Goal: Task Accomplishment & Management: Complete application form

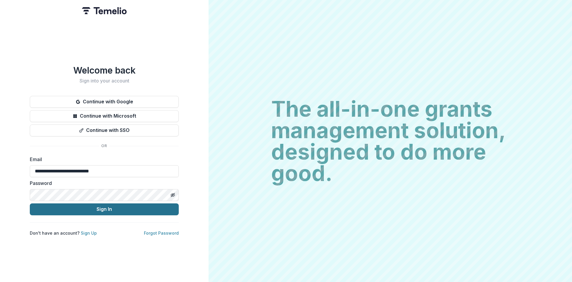
click at [101, 206] on button "Sign In" at bounding box center [104, 210] width 149 height 12
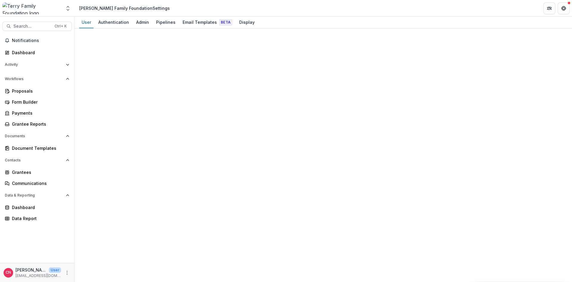
select select "****"
select select "**********"
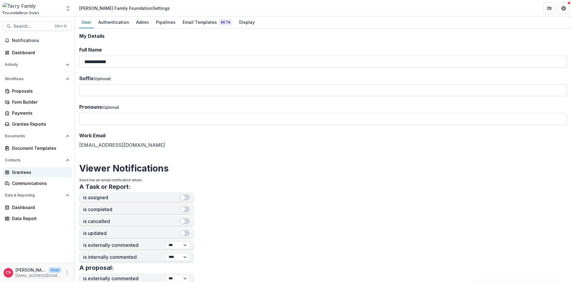
click at [20, 172] on div "Grantees" at bounding box center [39, 172] width 55 height 6
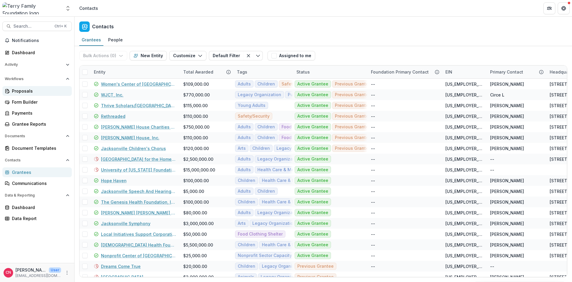
click at [24, 90] on div "Proposals" at bounding box center [39, 91] width 55 height 6
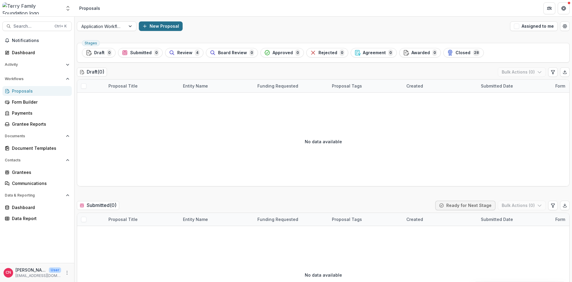
click at [160, 26] on button "New Proposal" at bounding box center [161, 26] width 44 height 10
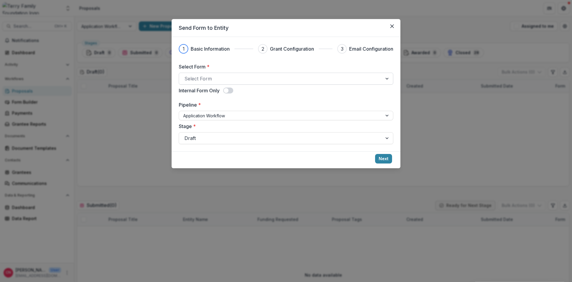
click at [386, 78] on div at bounding box center [387, 78] width 11 height 11
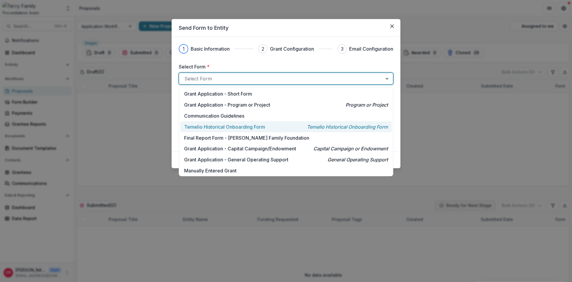
scroll to position [1, 0]
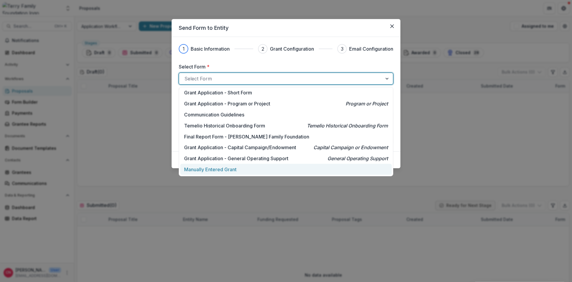
drag, startPoint x: 232, startPoint y: 168, endPoint x: 244, endPoint y: 162, distance: 13.3
click at [232, 168] on p "Manually Entered Grant" at bounding box center [210, 169] width 52 height 7
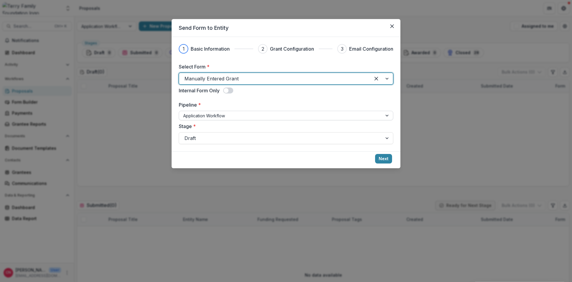
click at [389, 114] on div at bounding box center [387, 115] width 11 height 9
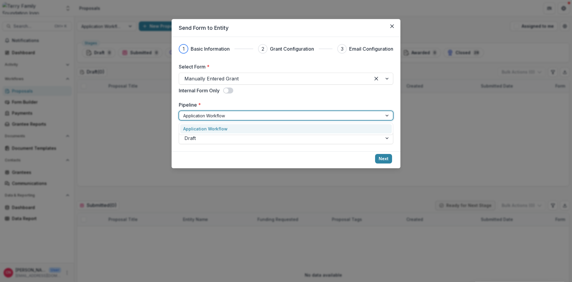
click at [236, 114] on div at bounding box center [280, 115] width 195 height 7
click at [388, 114] on div at bounding box center [387, 115] width 11 height 9
click at [387, 137] on div at bounding box center [387, 138] width 11 height 11
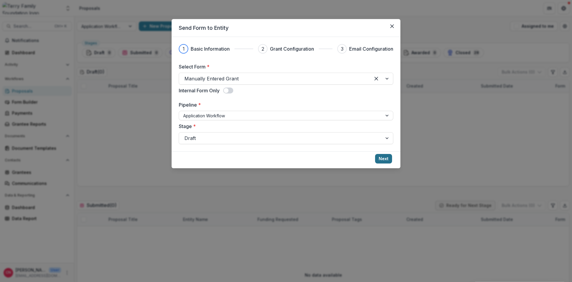
click at [384, 156] on button "Next" at bounding box center [383, 159] width 17 height 10
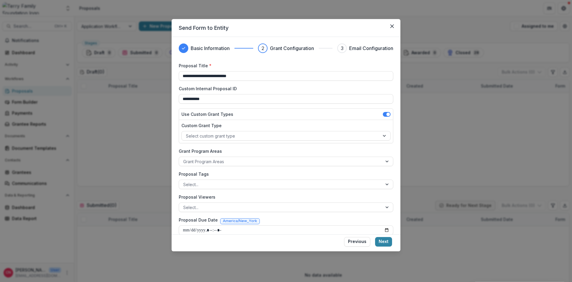
scroll to position [0, 0]
click at [243, 136] on div at bounding box center [281, 136] width 190 height 7
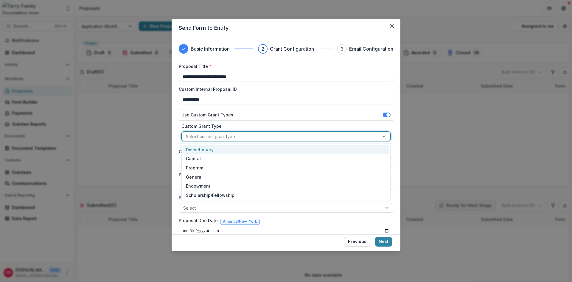
click at [208, 150] on div "Discretionary" at bounding box center [286, 149] width 206 height 9
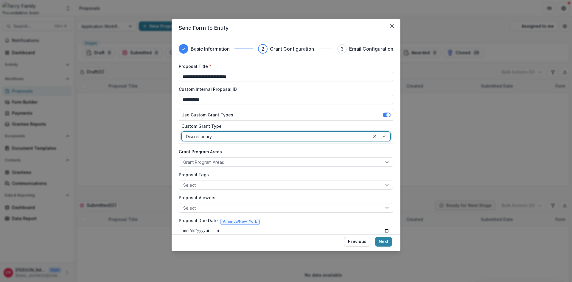
click at [244, 164] on div at bounding box center [280, 162] width 195 height 7
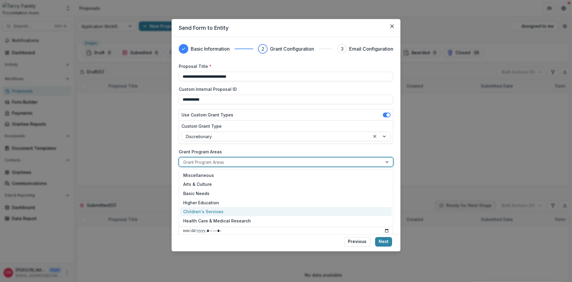
click at [213, 210] on div "Children's Services" at bounding box center [286, 211] width 212 height 9
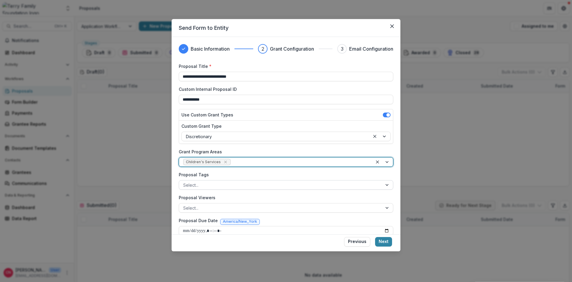
click at [249, 185] on div at bounding box center [280, 185] width 195 height 7
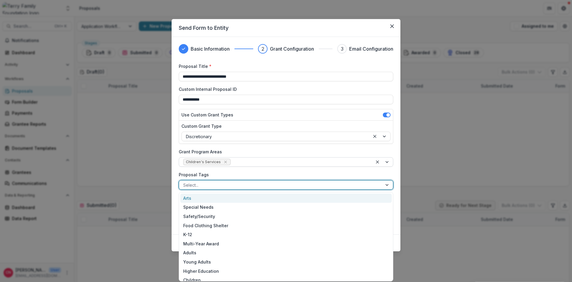
click at [289, 159] on div at bounding box center [300, 162] width 137 height 7
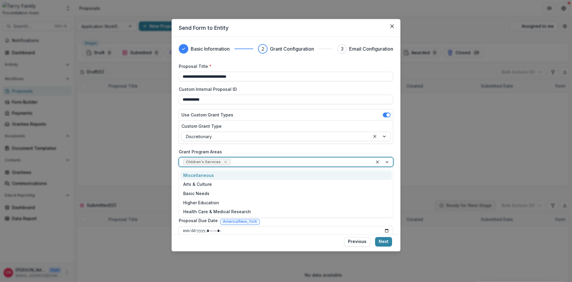
click at [284, 160] on div at bounding box center [300, 162] width 137 height 7
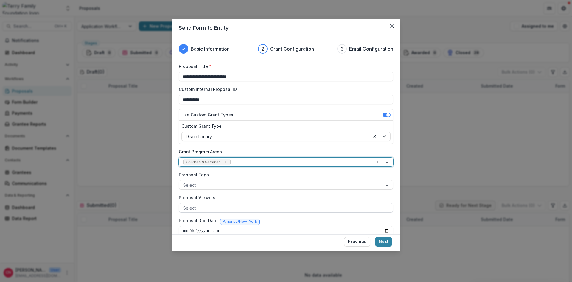
scroll to position [8, 0]
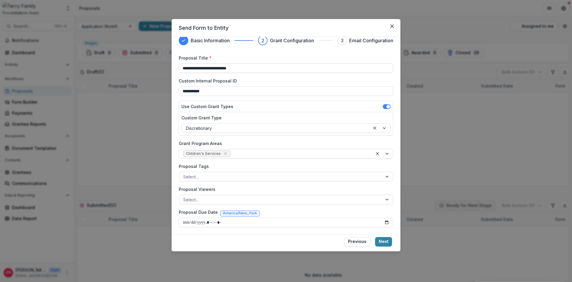
click at [198, 68] on input "**********" at bounding box center [286, 68] width 215 height 10
click at [249, 189] on label "Proposal Viewers" at bounding box center [284, 189] width 211 height 6
click at [185, 197] on input "Proposal Viewers" at bounding box center [183, 200] width 1 height 6
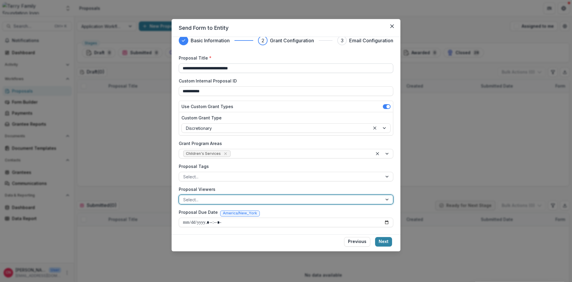
click at [257, 66] on input "**********" at bounding box center [286, 68] width 215 height 10
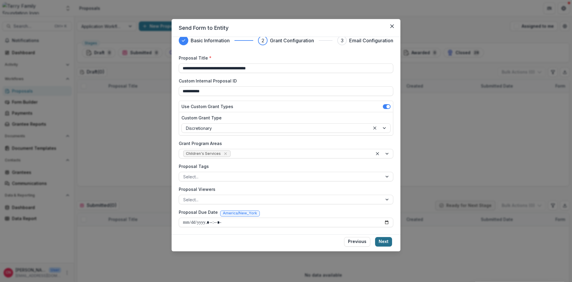
type input "**********"
click at [381, 240] on button "Next" at bounding box center [383, 242] width 17 height 10
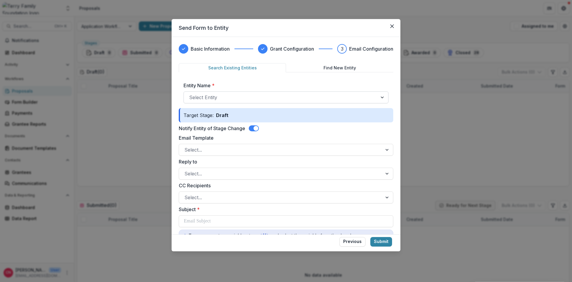
click at [382, 97] on div at bounding box center [383, 97] width 11 height 11
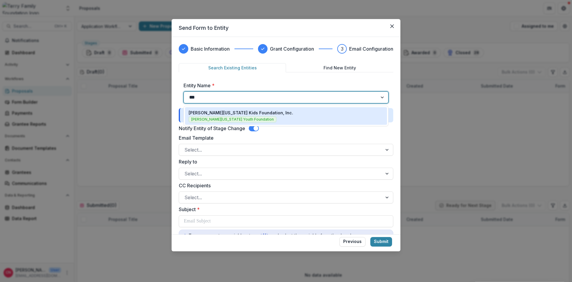
type input "****"
click at [238, 111] on p "[PERSON_NAME][US_STATE] Kids Foundation, Inc." at bounding box center [241, 113] width 105 height 6
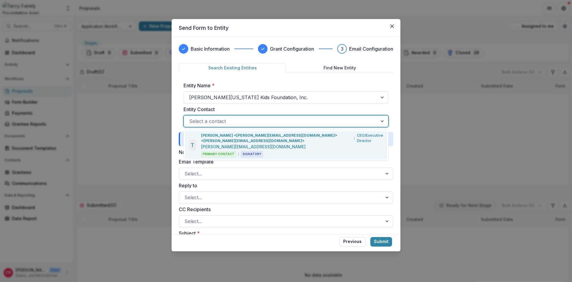
click at [240, 121] on div at bounding box center [280, 121] width 183 height 8
click at [235, 135] on p "[PERSON_NAME] <[PERSON_NAME][EMAIL_ADDRESS][DOMAIN_NAME]> <[PERSON_NAME][EMAIL_…" at bounding box center [276, 138] width 151 height 11
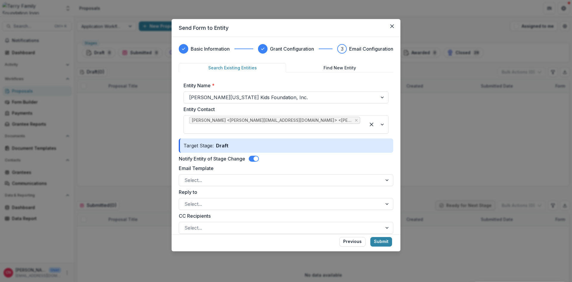
click at [255, 156] on span at bounding box center [256, 158] width 5 height 5
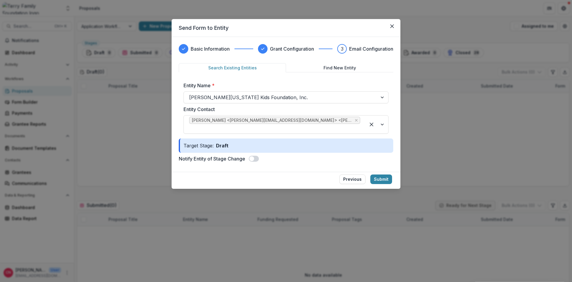
click at [257, 156] on span at bounding box center [254, 159] width 10 height 6
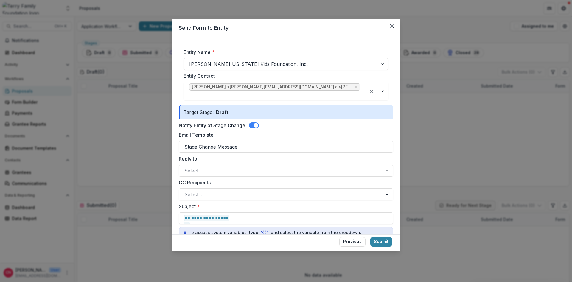
scroll to position [72, 0]
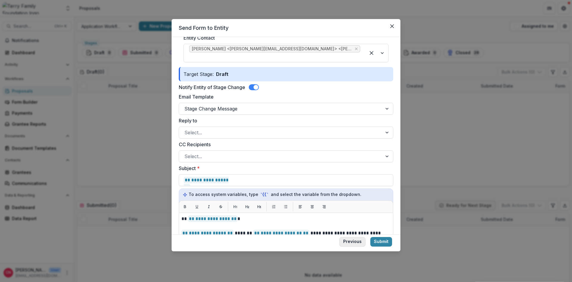
click at [348, 242] on button "Previous" at bounding box center [352, 242] width 26 height 10
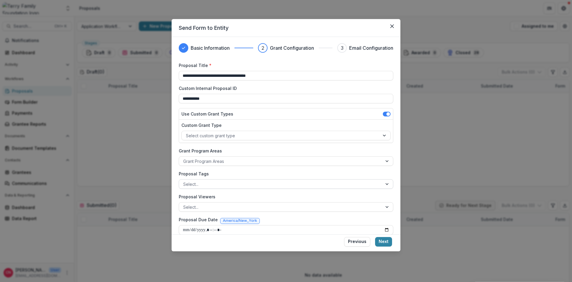
scroll to position [0, 0]
click at [357, 241] on button "Previous" at bounding box center [357, 242] width 26 height 10
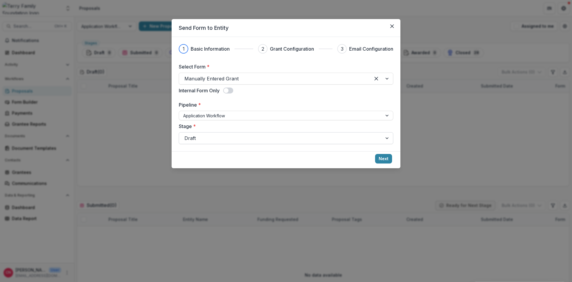
click at [388, 138] on div at bounding box center [387, 138] width 11 height 11
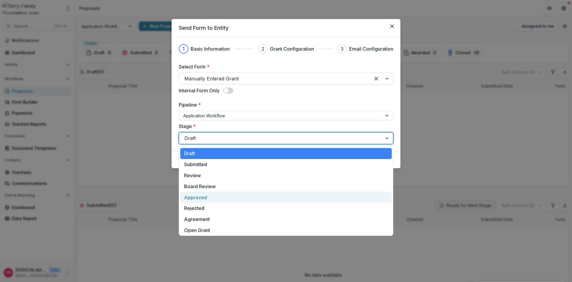
click at [196, 196] on div "Approved" at bounding box center [286, 197] width 212 height 11
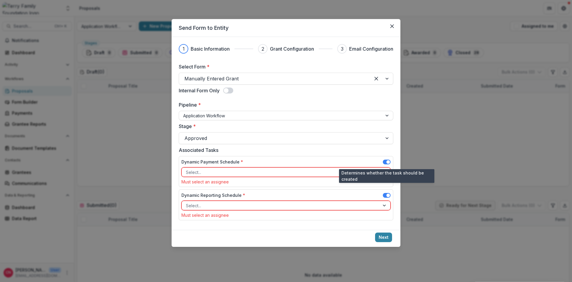
click at [385, 160] on span at bounding box center [387, 162] width 8 height 5
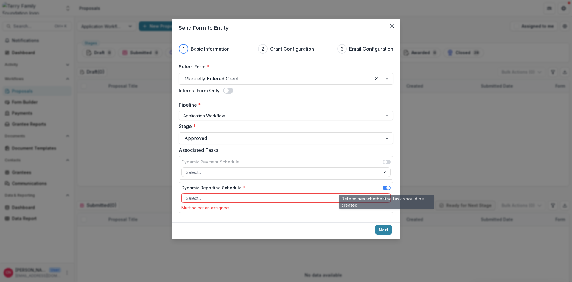
click at [385, 188] on span at bounding box center [387, 188] width 8 height 5
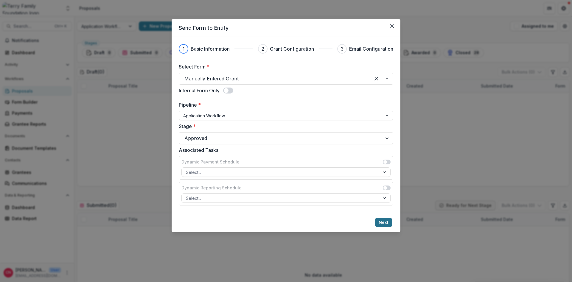
click at [383, 221] on button "Next" at bounding box center [383, 223] width 17 height 10
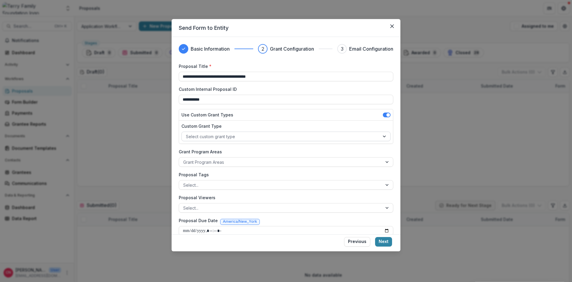
click at [385, 137] on div at bounding box center [385, 136] width 11 height 9
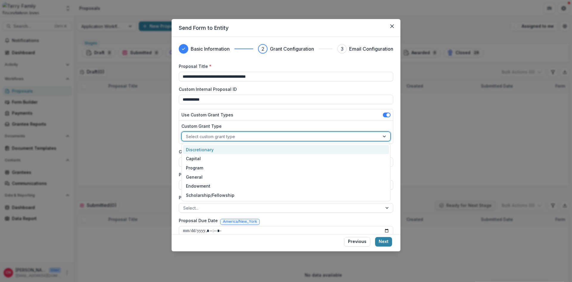
click at [208, 148] on div "Discretionary" at bounding box center [286, 149] width 206 height 9
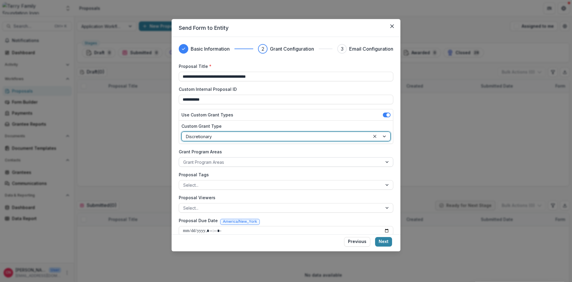
click at [257, 161] on div at bounding box center [280, 162] width 195 height 7
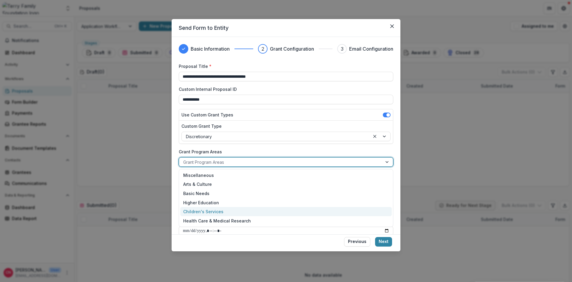
click at [214, 210] on div "Children's Services" at bounding box center [286, 211] width 212 height 9
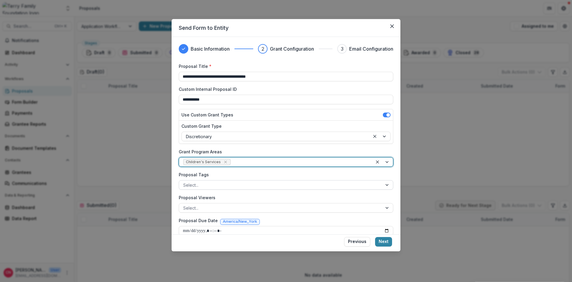
scroll to position [8, 0]
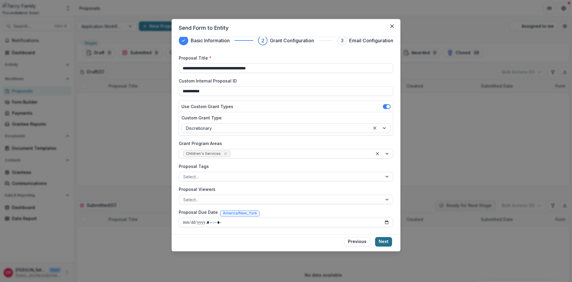
click at [383, 240] on button "Next" at bounding box center [383, 242] width 17 height 10
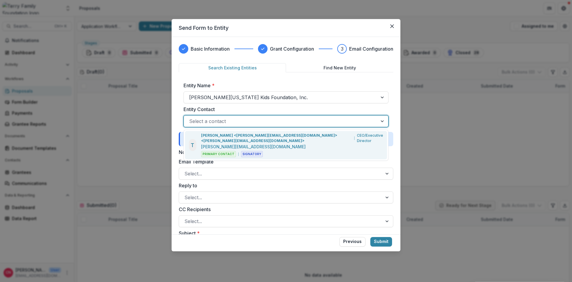
click at [315, 117] on div "Select a contact" at bounding box center [281, 122] width 194 height 10
click at [244, 137] on p "[PERSON_NAME] <[PERSON_NAME][EMAIL_ADDRESS][DOMAIN_NAME]> <[PERSON_NAME][EMAIL_…" at bounding box center [276, 138] width 151 height 11
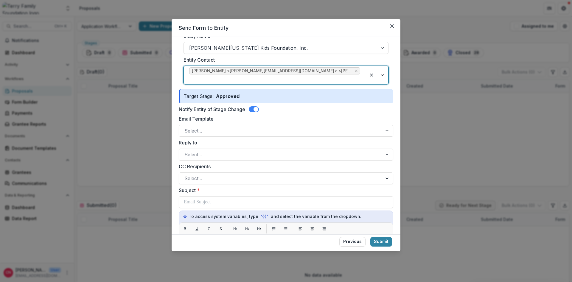
scroll to position [36, 0]
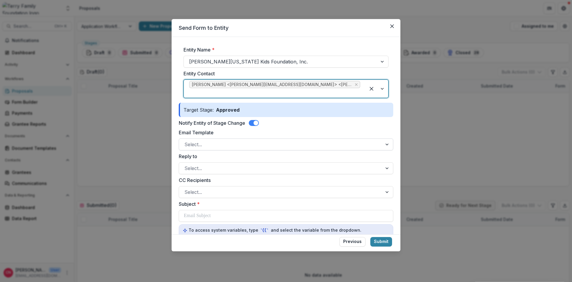
click at [250, 140] on div at bounding box center [281, 144] width 193 height 8
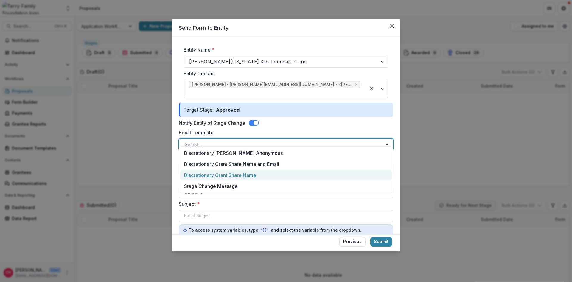
click at [235, 174] on div "Discretionary Grant Share Name" at bounding box center [286, 175] width 212 height 11
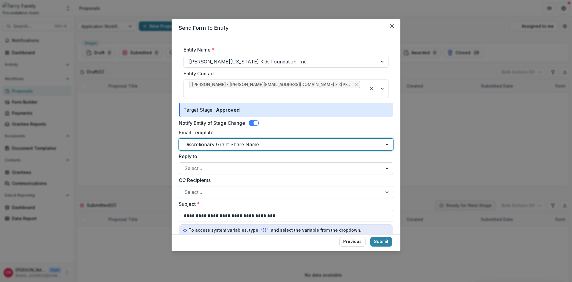
click at [221, 164] on div at bounding box center [281, 168] width 193 height 8
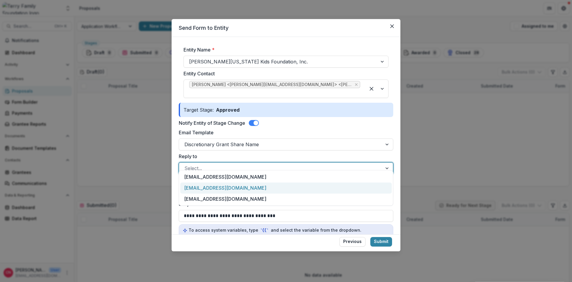
click at [224, 185] on div "[EMAIL_ADDRESS][DOMAIN_NAME]" at bounding box center [286, 188] width 212 height 11
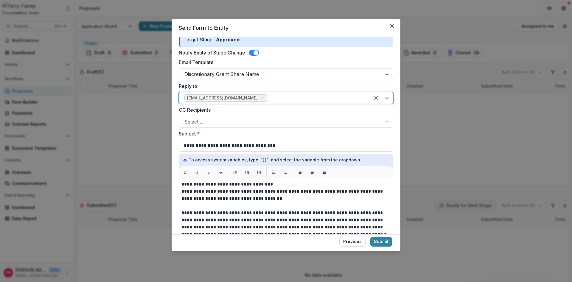
scroll to position [107, 0]
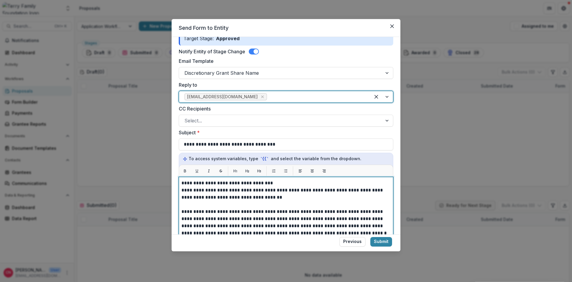
click at [209, 191] on p "**********" at bounding box center [286, 194] width 209 height 14
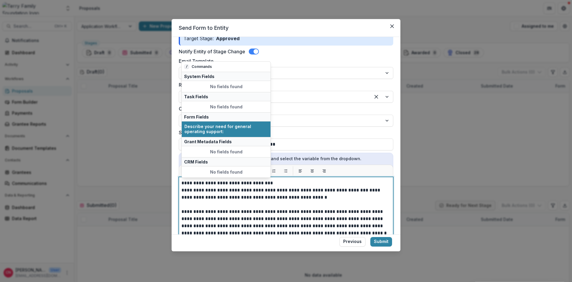
click at [200, 211] on p "**********" at bounding box center [286, 222] width 209 height 29
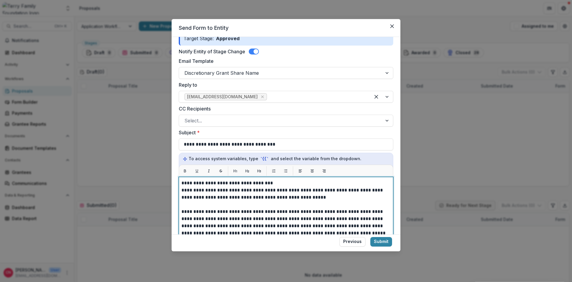
click at [215, 213] on p "**********" at bounding box center [286, 222] width 209 height 29
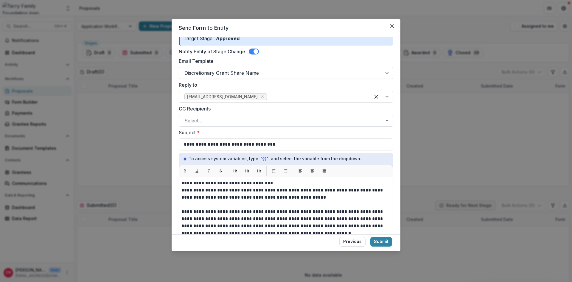
click at [234, 117] on div at bounding box center [281, 121] width 193 height 8
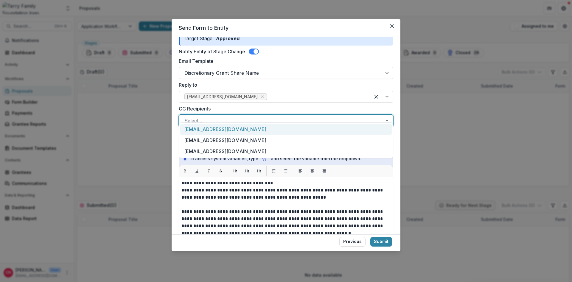
click at [235, 117] on div at bounding box center [281, 121] width 193 height 8
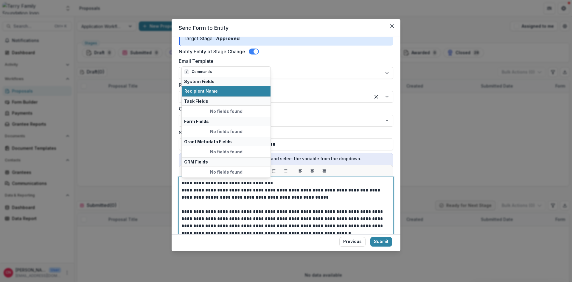
click at [201, 190] on p "**********" at bounding box center [286, 194] width 209 height 14
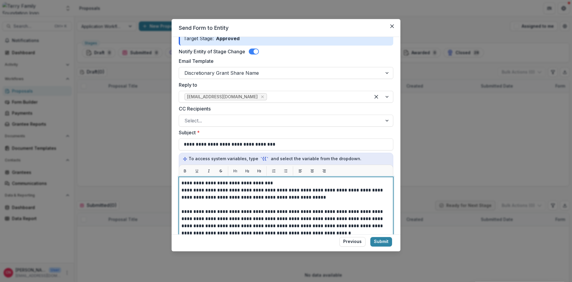
click at [339, 213] on p "**********" at bounding box center [286, 222] width 209 height 29
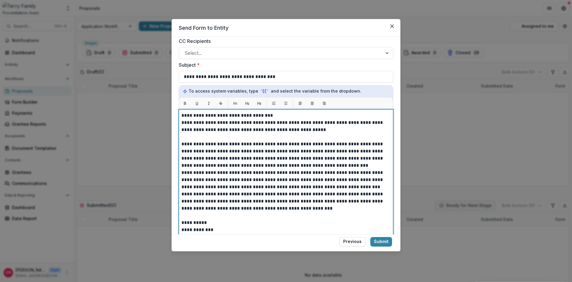
scroll to position [179, 0]
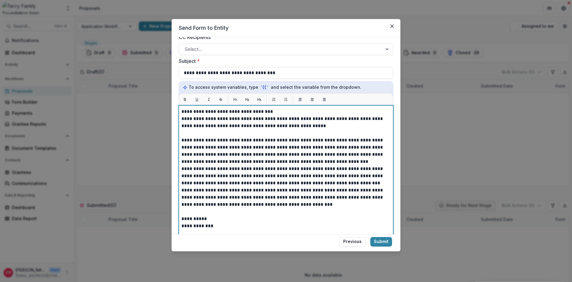
click at [338, 152] on p "**********" at bounding box center [286, 151] width 209 height 29
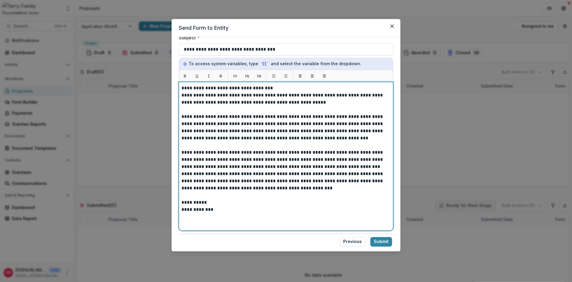
scroll to position [244, 0]
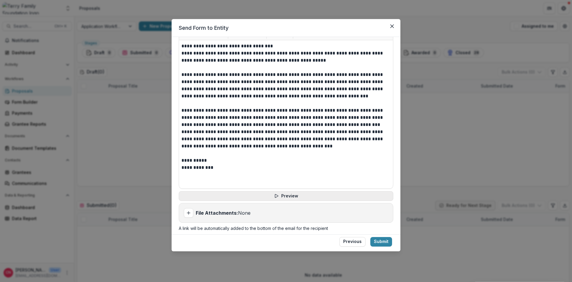
click at [282, 191] on button "Preview" at bounding box center [286, 196] width 215 height 10
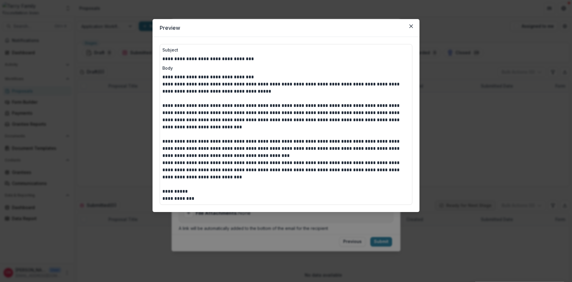
click at [193, 129] on p "**********" at bounding box center [285, 116] width 247 height 29
click at [411, 25] on icon "Close" at bounding box center [412, 26] width 4 height 4
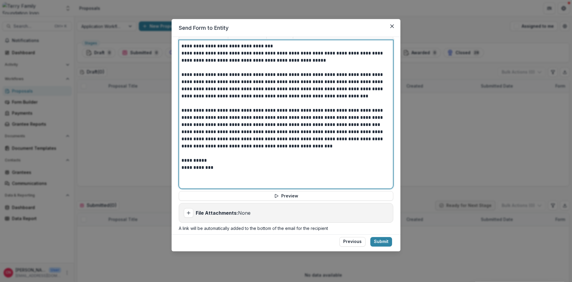
click at [202, 83] on p "**********" at bounding box center [286, 85] width 209 height 29
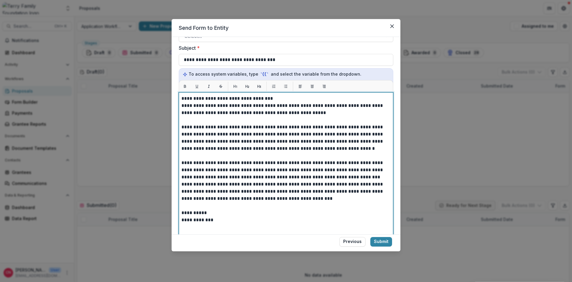
scroll to position [173, 0]
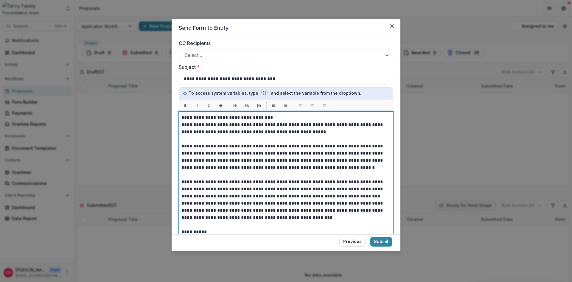
click at [193, 114] on p "**********" at bounding box center [286, 117] width 209 height 7
click at [360, 121] on p "**********" at bounding box center [286, 128] width 209 height 14
click at [355, 136] on p at bounding box center [286, 139] width 209 height 7
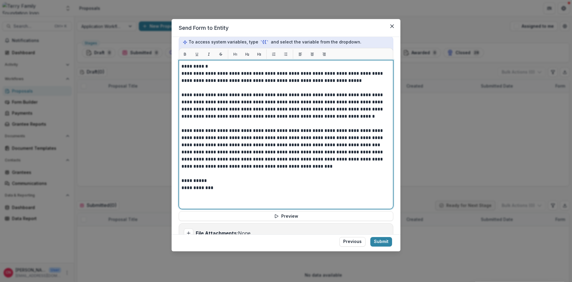
scroll to position [244, 0]
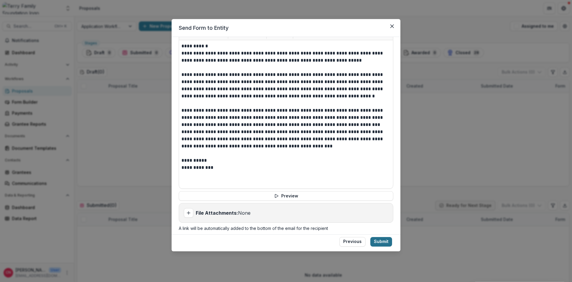
click at [381, 242] on button "Submit" at bounding box center [381, 242] width 22 height 10
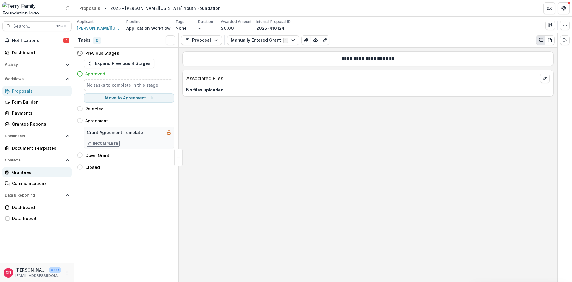
click at [24, 171] on div "Grantees" at bounding box center [39, 172] width 55 height 6
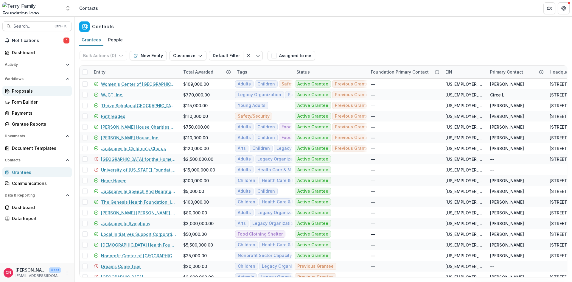
click at [24, 89] on div "Proposals" at bounding box center [39, 91] width 55 height 6
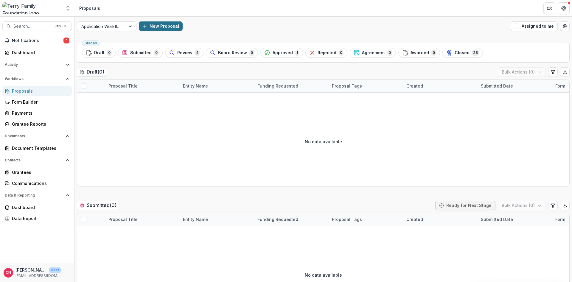
click at [159, 26] on button "New Proposal" at bounding box center [161, 26] width 44 height 10
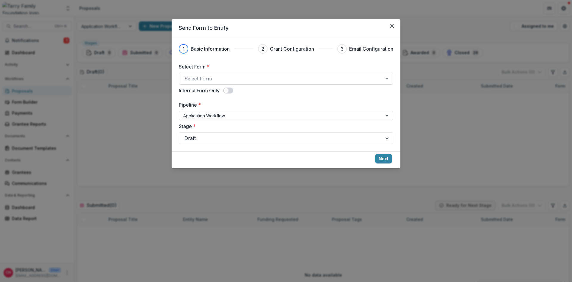
click at [388, 77] on div at bounding box center [387, 78] width 11 height 11
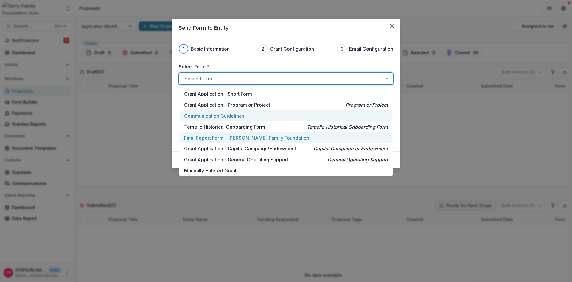
scroll to position [1, 0]
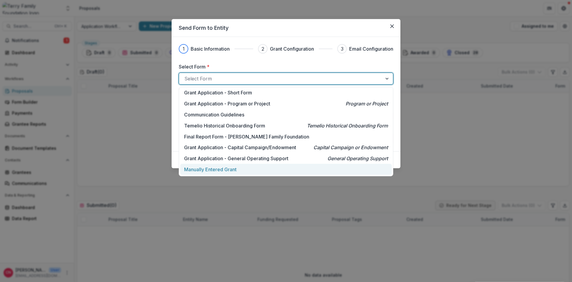
click at [235, 170] on p "Manually Entered Grant" at bounding box center [210, 169] width 52 height 7
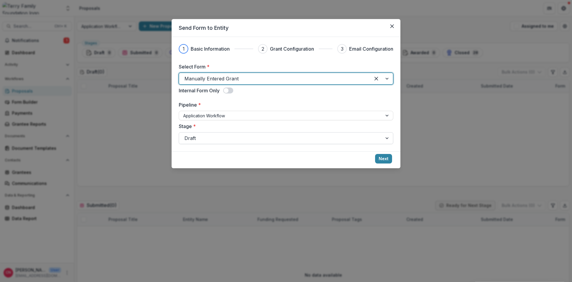
click at [386, 136] on div at bounding box center [387, 138] width 11 height 11
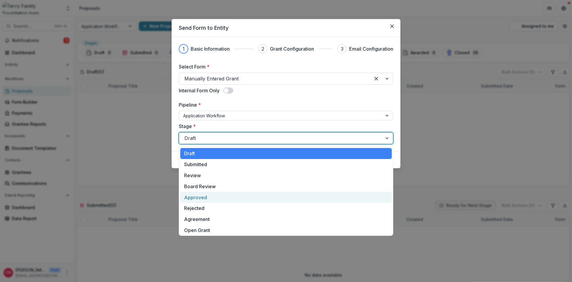
click at [199, 196] on div "Approved" at bounding box center [286, 197] width 212 height 11
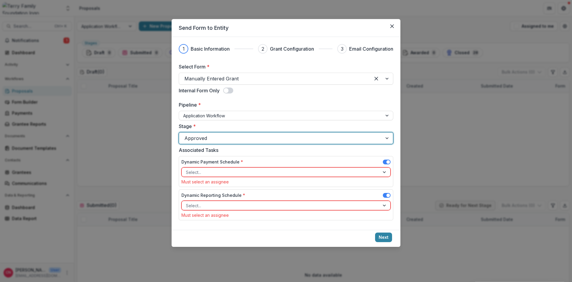
click at [386, 164] on span at bounding box center [387, 162] width 8 height 5
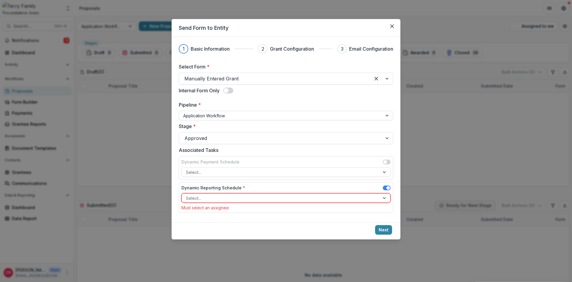
click at [385, 188] on span at bounding box center [387, 188] width 8 height 5
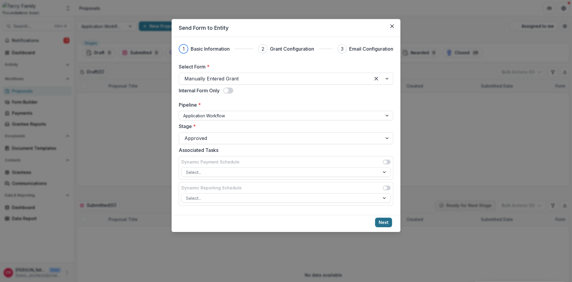
click at [382, 221] on button "Next" at bounding box center [383, 223] width 17 height 10
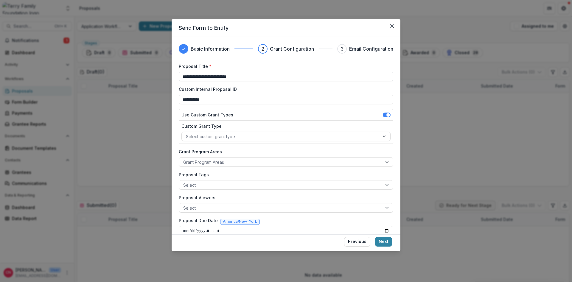
click at [199, 77] on input "**********" at bounding box center [286, 77] width 215 height 10
type input "**********"
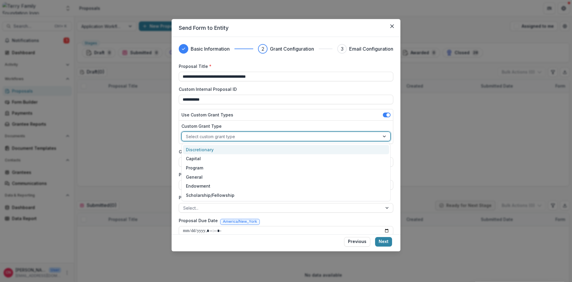
click at [382, 134] on div at bounding box center [385, 136] width 11 height 9
click at [208, 147] on div "Discretionary" at bounding box center [286, 149] width 206 height 9
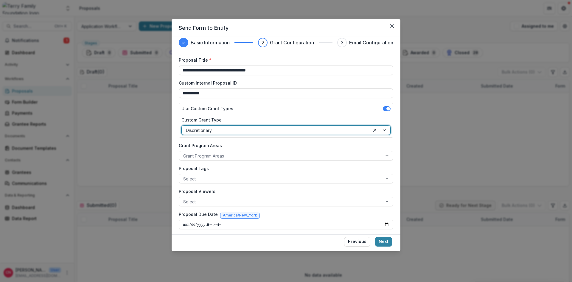
scroll to position [8, 0]
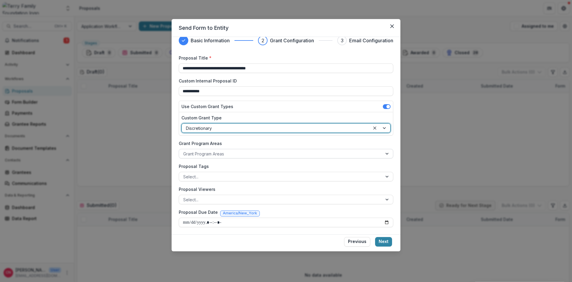
click at [247, 152] on div at bounding box center [280, 153] width 195 height 7
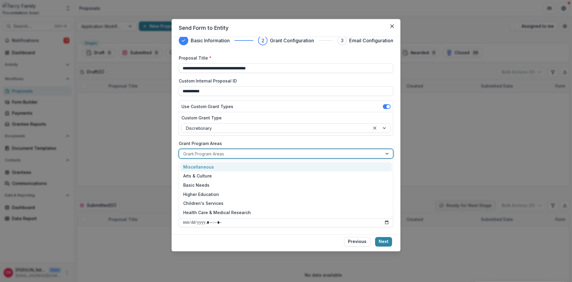
click at [217, 165] on div "Miscellaneous" at bounding box center [286, 166] width 212 height 9
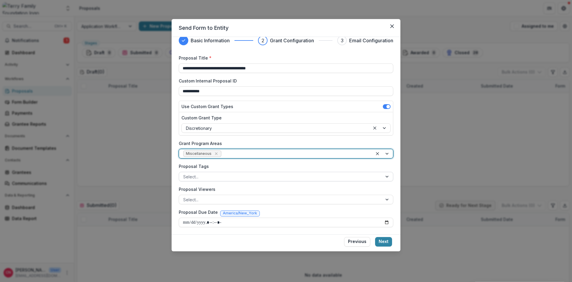
click at [235, 177] on div at bounding box center [280, 176] width 195 height 7
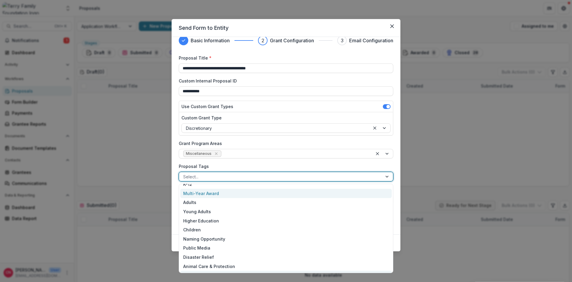
scroll to position [87, 0]
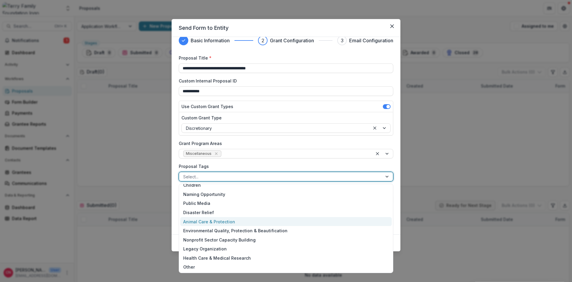
click at [218, 220] on div "Animal Care & Protection" at bounding box center [286, 221] width 212 height 9
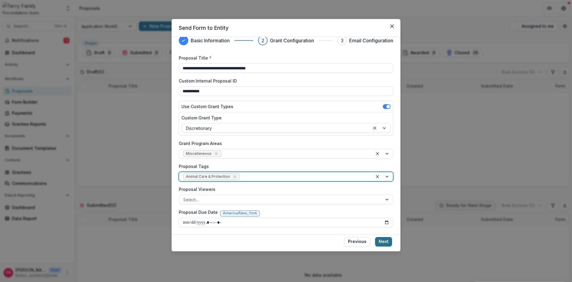
click at [382, 238] on button "Next" at bounding box center [383, 242] width 17 height 10
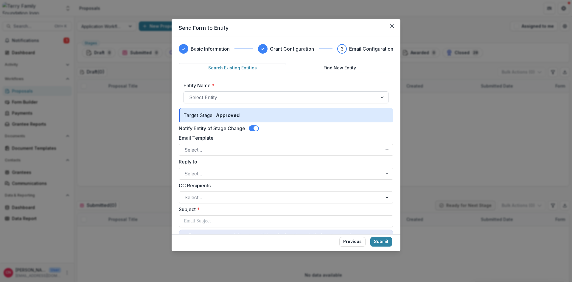
click at [381, 96] on div at bounding box center [383, 97] width 11 height 11
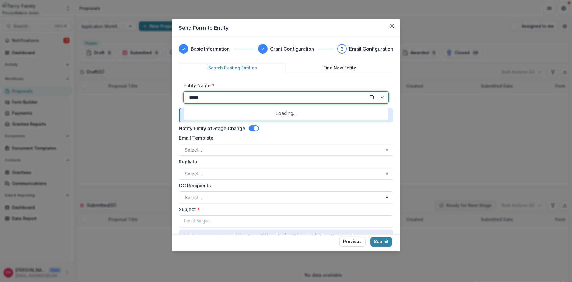
type input "******"
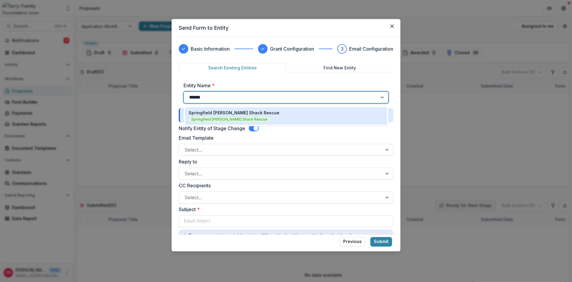
click at [209, 111] on p "Springfield [PERSON_NAME] Shack Rescue" at bounding box center [234, 113] width 91 height 6
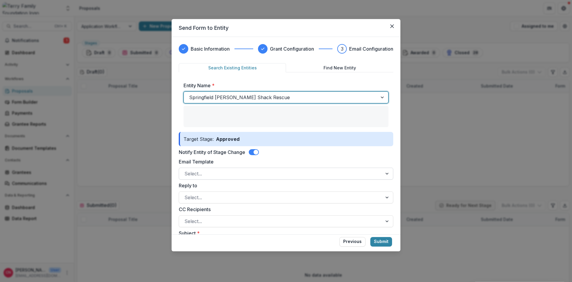
click at [238, 170] on div at bounding box center [281, 174] width 193 height 8
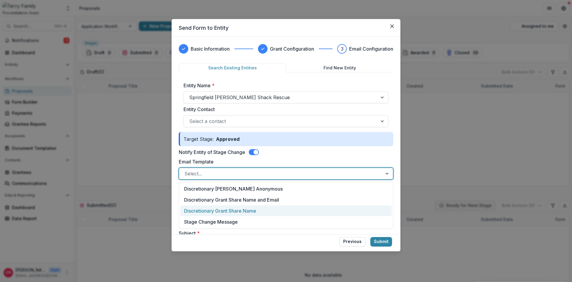
click at [250, 209] on div "Discretionary Grant Share Name" at bounding box center [286, 211] width 212 height 11
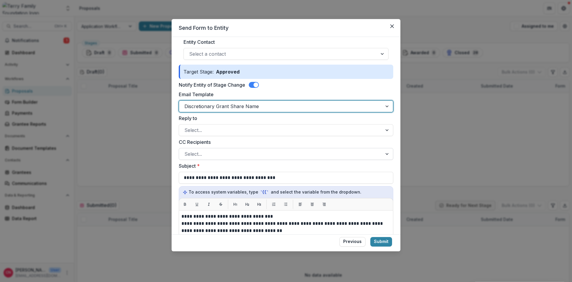
scroll to position [72, 0]
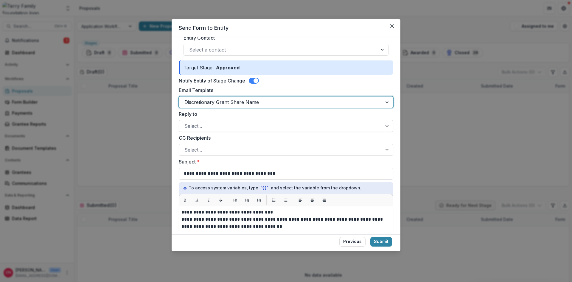
click at [243, 127] on div at bounding box center [281, 126] width 193 height 8
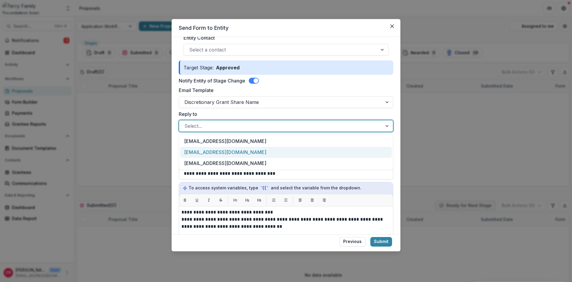
click at [242, 151] on div "[EMAIL_ADDRESS][DOMAIN_NAME]" at bounding box center [286, 152] width 212 height 11
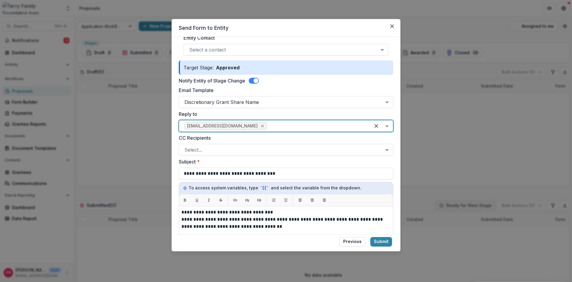
scroll to position [107, 0]
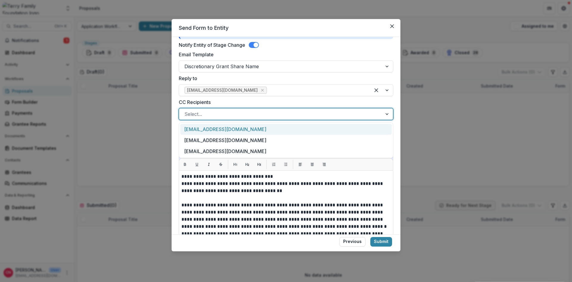
click at [250, 114] on div at bounding box center [281, 114] width 193 height 8
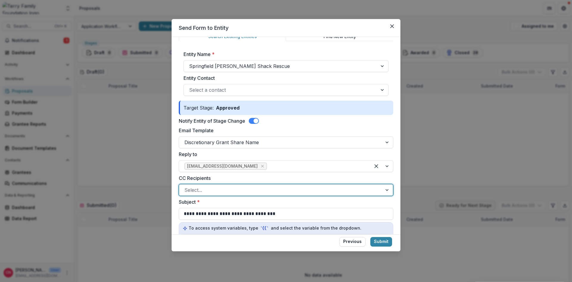
scroll to position [0, 0]
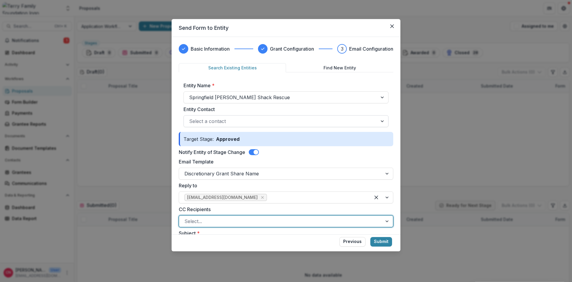
click at [277, 119] on div at bounding box center [280, 121] width 183 height 8
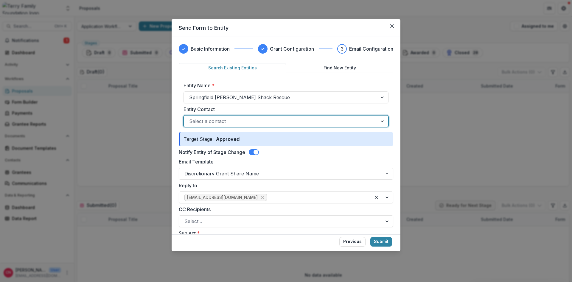
click at [381, 118] on div at bounding box center [383, 121] width 11 height 11
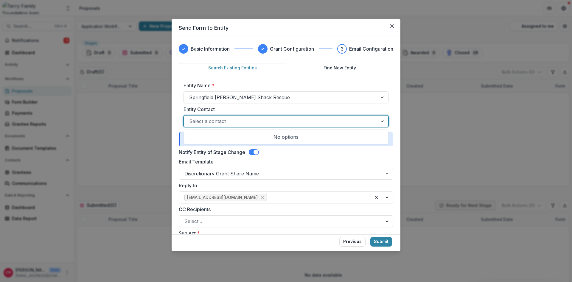
click at [252, 120] on div at bounding box center [280, 121] width 183 height 8
click at [238, 117] on div at bounding box center [280, 121] width 183 height 8
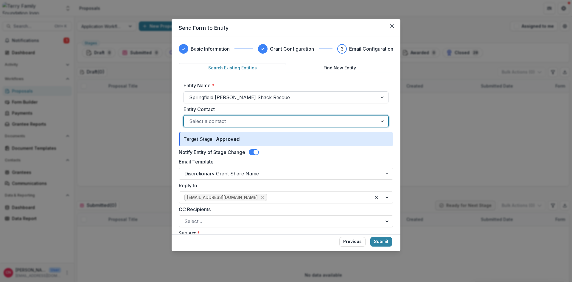
click at [382, 98] on div at bounding box center [383, 97] width 11 height 11
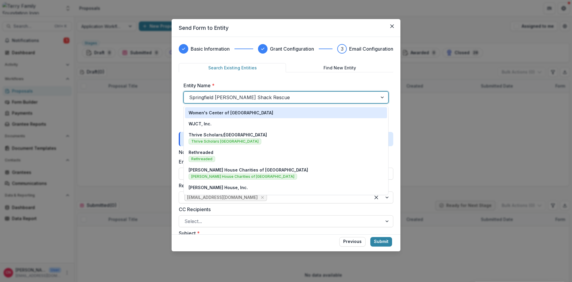
click at [269, 95] on div at bounding box center [280, 97] width 183 height 8
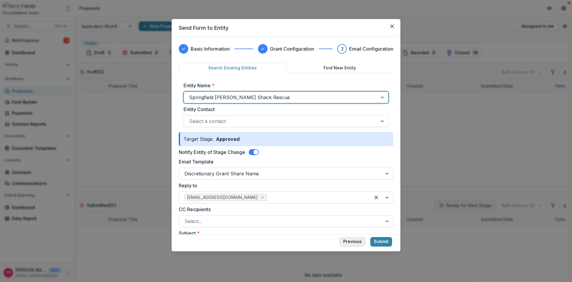
click at [346, 239] on button "Previous" at bounding box center [352, 242] width 26 height 10
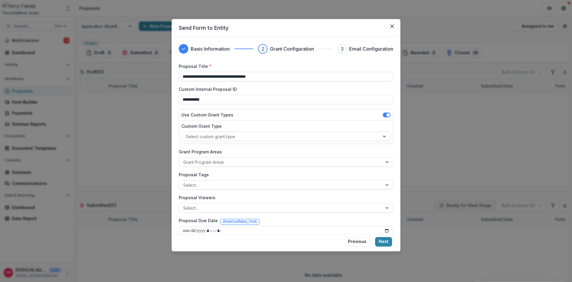
drag, startPoint x: 271, startPoint y: 76, endPoint x: 247, endPoint y: 76, distance: 24.1
click at [269, 74] on input "**********" at bounding box center [286, 77] width 215 height 10
type input "**********"
click at [252, 134] on div at bounding box center [281, 136] width 190 height 7
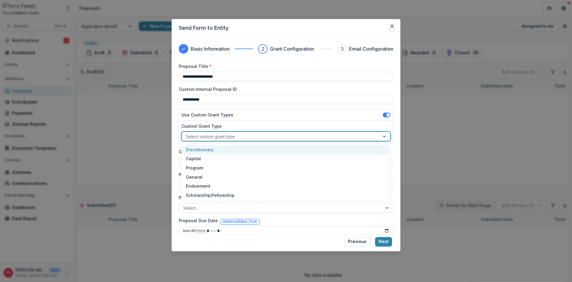
click at [207, 148] on div "Discretionary" at bounding box center [286, 149] width 206 height 9
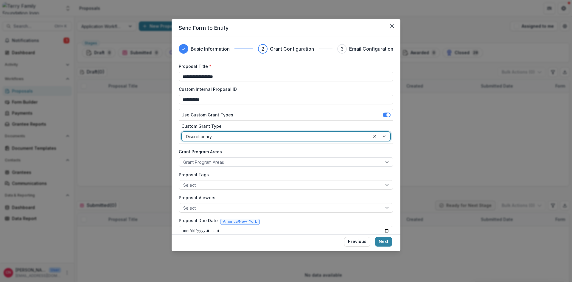
click at [236, 160] on div at bounding box center [280, 162] width 195 height 7
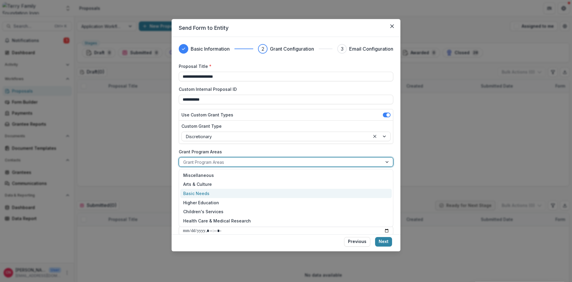
click at [201, 192] on div "Basic Needs" at bounding box center [286, 193] width 212 height 9
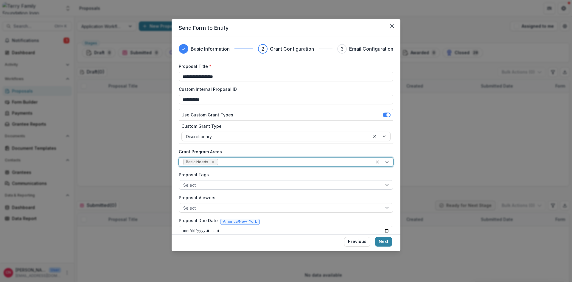
click at [233, 185] on div at bounding box center [280, 185] width 195 height 7
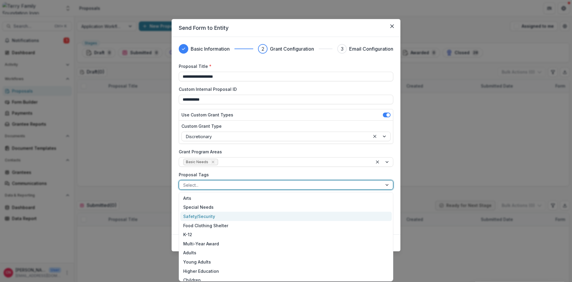
click at [213, 216] on div "Safety/Security" at bounding box center [286, 216] width 212 height 9
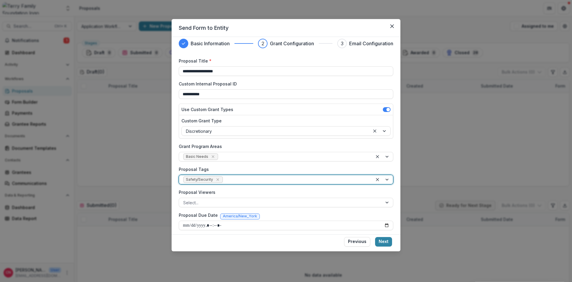
scroll to position [8, 0]
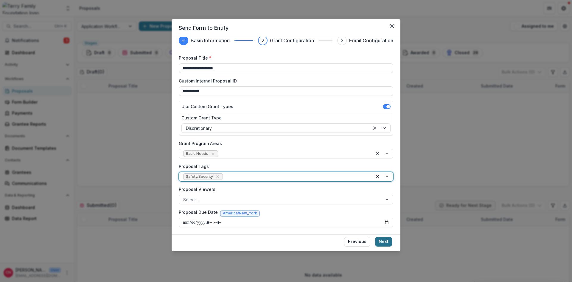
click at [382, 243] on button "Next" at bounding box center [383, 242] width 17 height 10
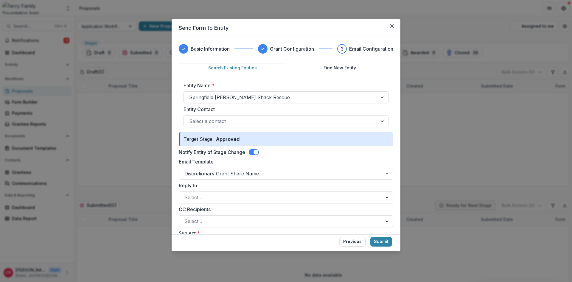
click at [279, 98] on div at bounding box center [280, 97] width 183 height 8
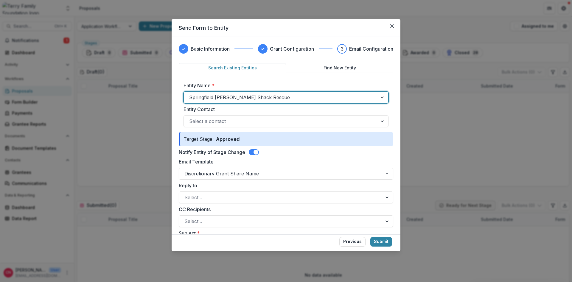
click at [281, 95] on div at bounding box center [280, 97] width 183 height 8
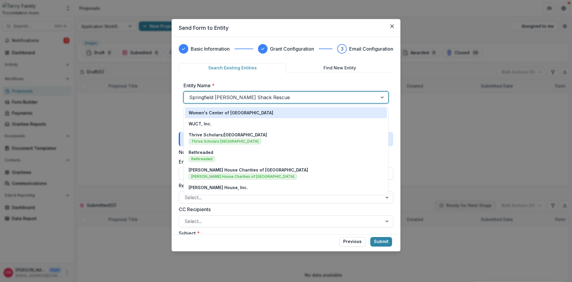
click at [281, 95] on div at bounding box center [280, 97] width 183 height 8
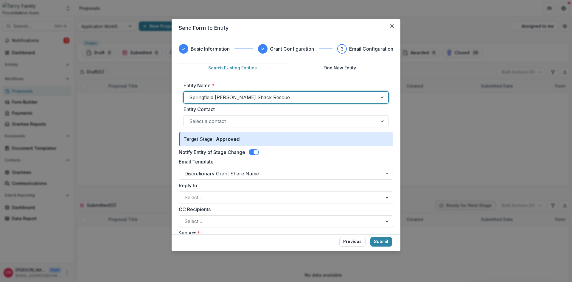
drag, startPoint x: 383, startPoint y: 96, endPoint x: 378, endPoint y: 96, distance: 4.8
click at [382, 96] on div at bounding box center [383, 97] width 11 height 11
click at [282, 97] on div at bounding box center [280, 97] width 183 height 8
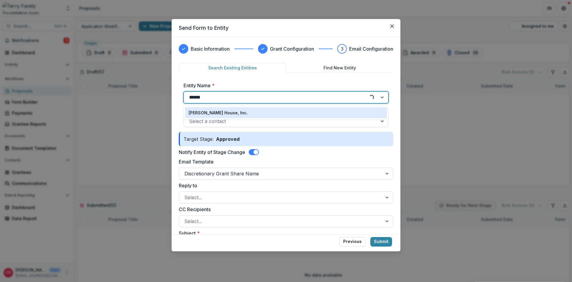
type input "*******"
click at [220, 112] on p "[PERSON_NAME] House, Inc." at bounding box center [218, 113] width 59 height 6
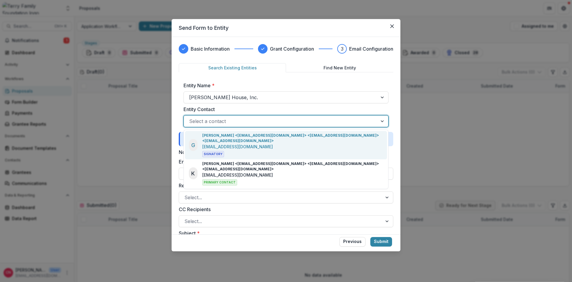
click at [385, 121] on div at bounding box center [383, 121] width 11 height 11
click at [234, 137] on p "[PERSON_NAME] <[EMAIL_ADDRESS][DOMAIN_NAME]> <[EMAIL_ADDRESS][DOMAIN_NAME]> <[E…" at bounding box center [292, 138] width 181 height 11
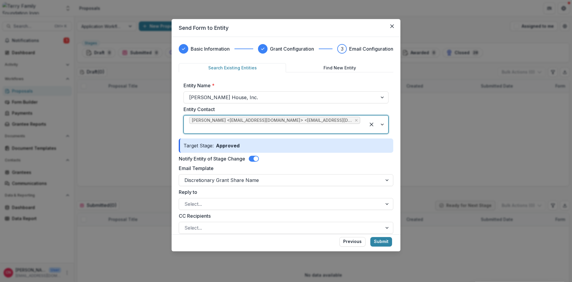
click at [383, 123] on div at bounding box center [377, 125] width 23 height 18
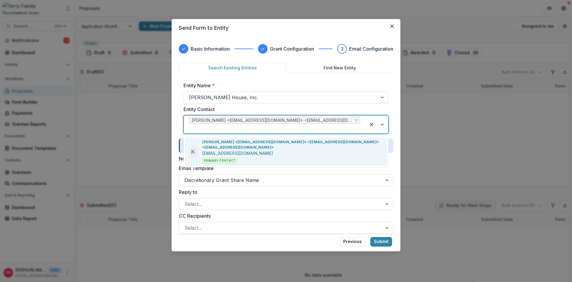
drag, startPoint x: 210, startPoint y: 143, endPoint x: 214, endPoint y: 143, distance: 3.9
click at [210, 143] on p "[PERSON_NAME] <[EMAIL_ADDRESS][DOMAIN_NAME]> <[EMAIL_ADDRESS][DOMAIN_NAME]> <[E…" at bounding box center [292, 144] width 181 height 11
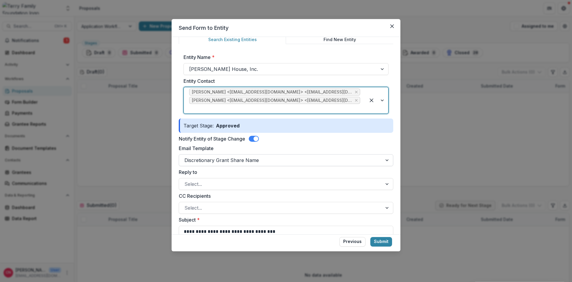
scroll to position [72, 0]
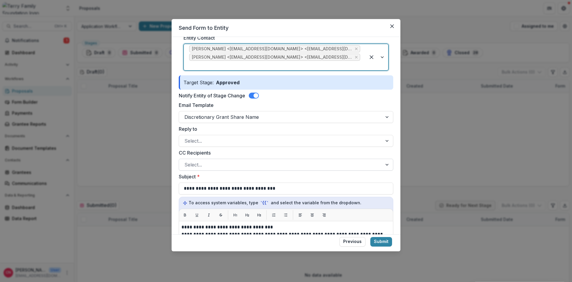
click at [387, 162] on div at bounding box center [387, 164] width 11 height 11
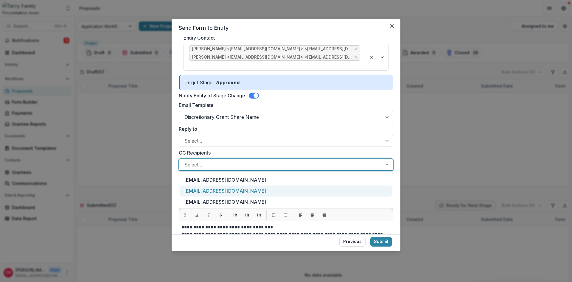
click at [230, 190] on div "[EMAIL_ADDRESS][DOMAIN_NAME]" at bounding box center [286, 191] width 212 height 11
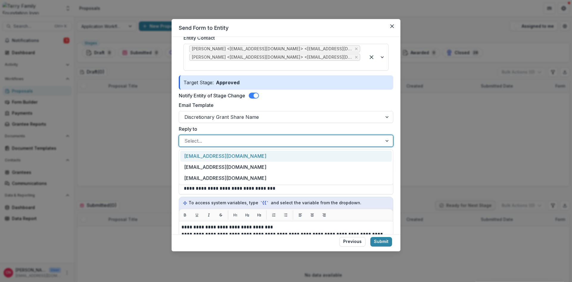
click at [390, 141] on div at bounding box center [387, 140] width 11 height 11
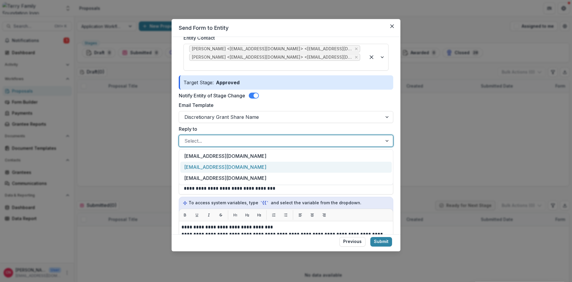
click at [208, 165] on div "[EMAIL_ADDRESS][DOMAIN_NAME]" at bounding box center [286, 167] width 212 height 11
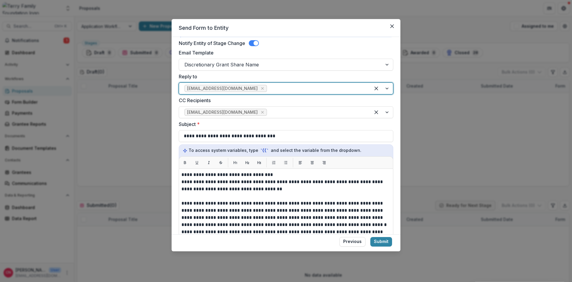
scroll to position [179, 0]
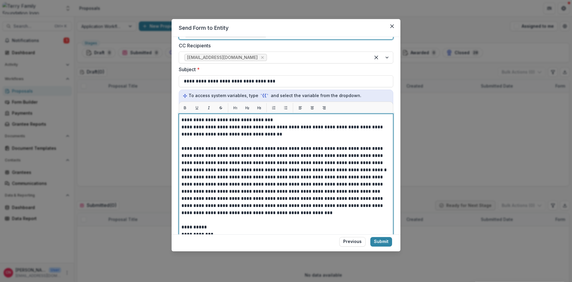
click at [193, 120] on p "**********" at bounding box center [286, 120] width 209 height 7
click at [361, 127] on p "**********" at bounding box center [286, 131] width 209 height 14
click at [199, 155] on p "**********" at bounding box center [286, 159] width 209 height 29
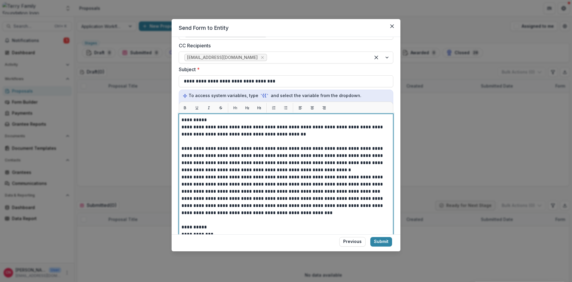
click at [343, 156] on p "**********" at bounding box center [286, 159] width 209 height 29
click at [339, 155] on p "**********" at bounding box center [286, 159] width 209 height 29
click at [331, 169] on p "**********" at bounding box center [286, 159] width 209 height 29
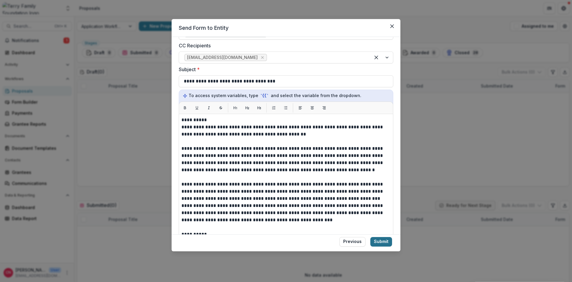
click at [375, 240] on button "Submit" at bounding box center [381, 242] width 22 height 10
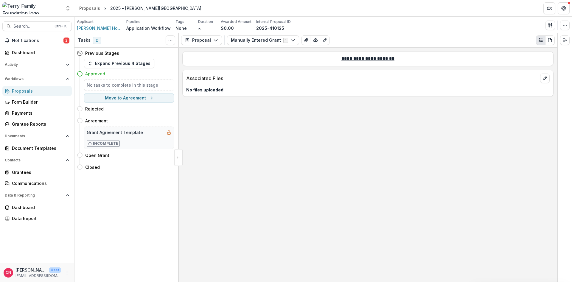
click at [23, 91] on div "Proposals" at bounding box center [39, 91] width 55 height 6
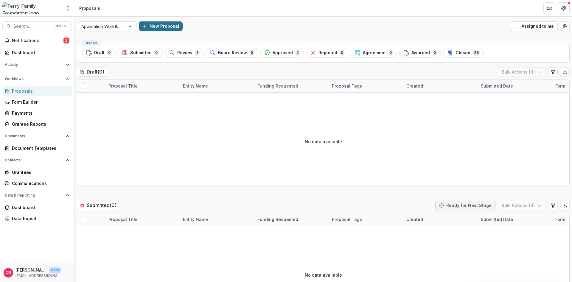
click at [169, 25] on button "New Proposal" at bounding box center [161, 26] width 44 height 10
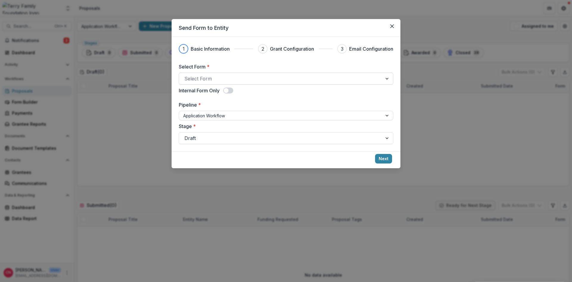
click at [237, 80] on div at bounding box center [281, 79] width 193 height 8
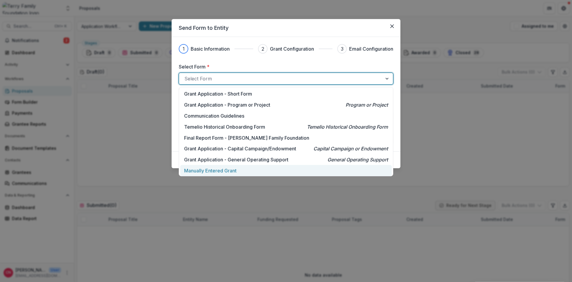
click at [223, 171] on p "Manually Entered Grant" at bounding box center [210, 170] width 52 height 7
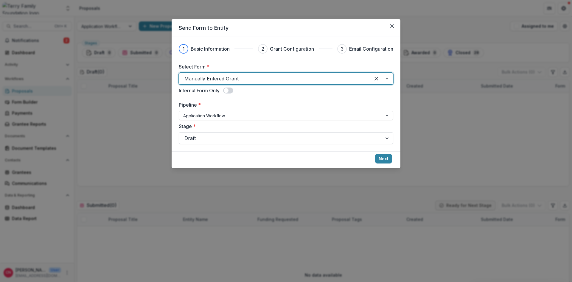
click at [385, 136] on div at bounding box center [387, 138] width 11 height 11
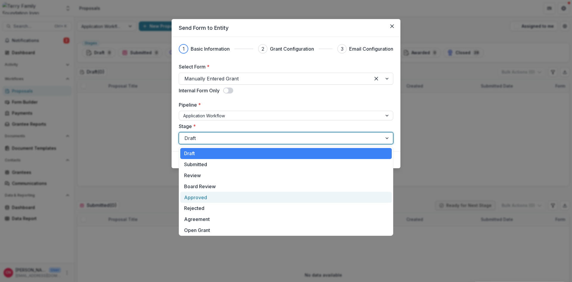
click at [197, 197] on div "Approved" at bounding box center [286, 197] width 212 height 11
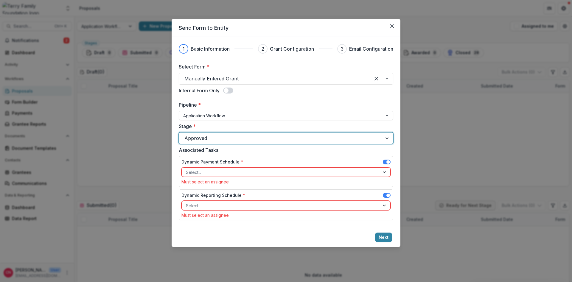
click at [385, 161] on span at bounding box center [387, 162] width 8 height 5
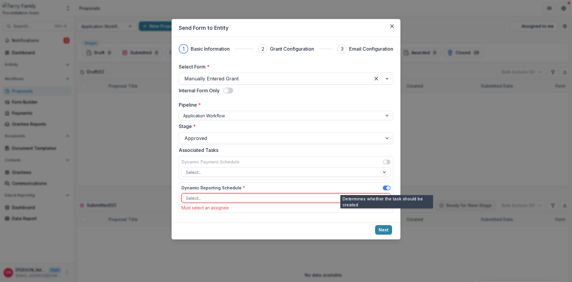
click at [387, 187] on span at bounding box center [387, 188] width 8 height 5
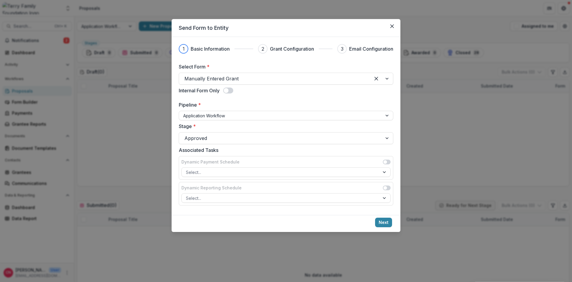
drag, startPoint x: 384, startPoint y: 221, endPoint x: 442, endPoint y: 193, distance: 64.8
click at [384, 220] on button "Next" at bounding box center [383, 223] width 17 height 10
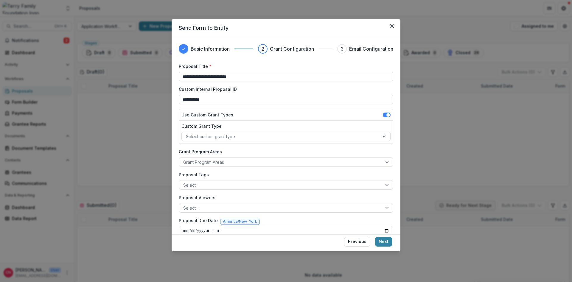
click at [199, 77] on input "**********" at bounding box center [286, 77] width 215 height 10
type input "**********"
click at [324, 134] on div at bounding box center [281, 136] width 190 height 7
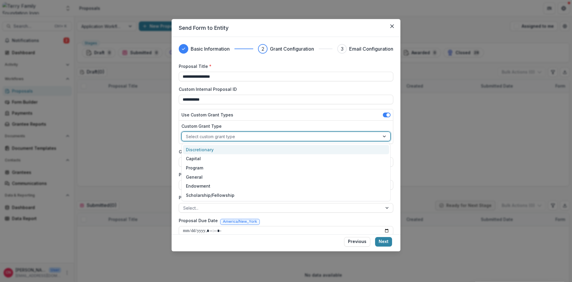
click at [212, 148] on div "Discretionary" at bounding box center [286, 149] width 206 height 9
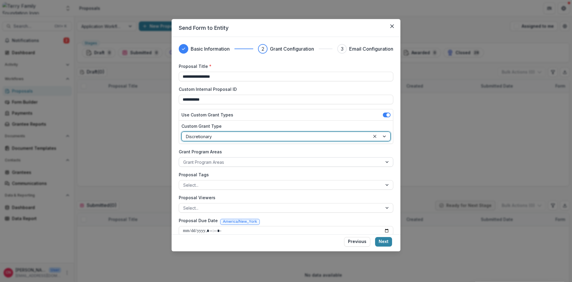
click at [249, 161] on div at bounding box center [280, 162] width 195 height 7
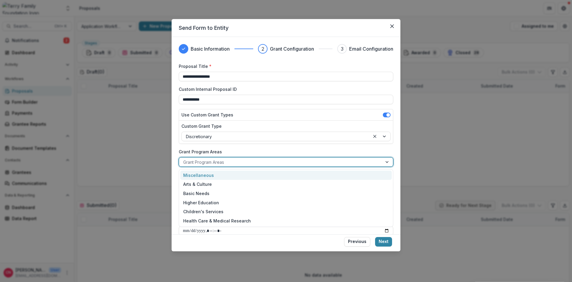
click at [213, 175] on div "Miscellaneous" at bounding box center [286, 175] width 212 height 9
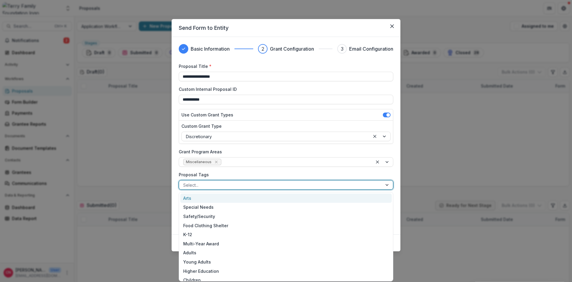
click at [228, 182] on div at bounding box center [280, 185] width 195 height 7
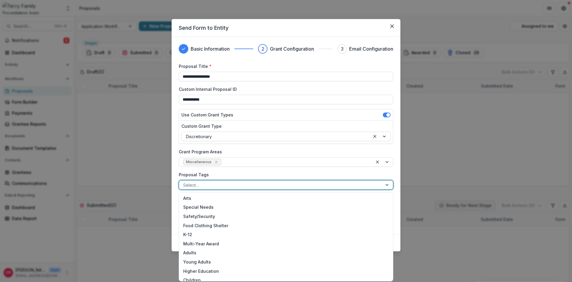
scroll to position [87, 0]
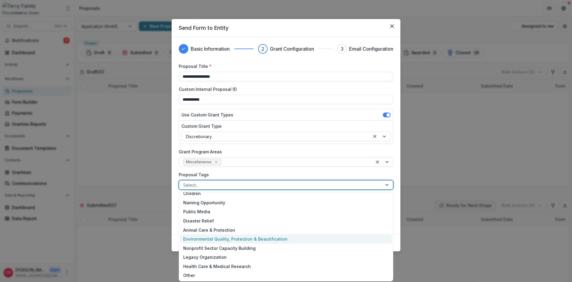
click at [233, 237] on div "Environmental Quality, Protection & Beautification" at bounding box center [286, 239] width 212 height 9
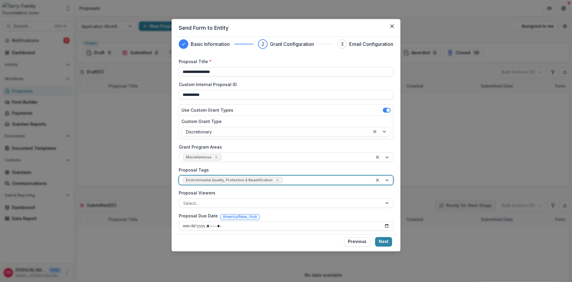
scroll to position [8, 0]
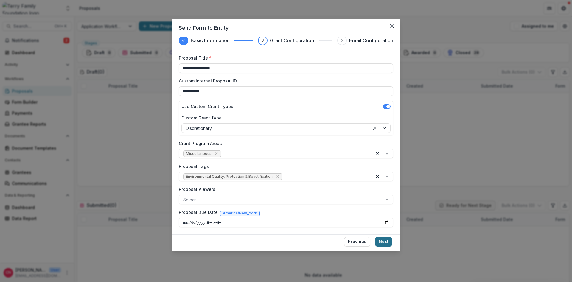
click at [382, 242] on button "Next" at bounding box center [383, 242] width 17 height 10
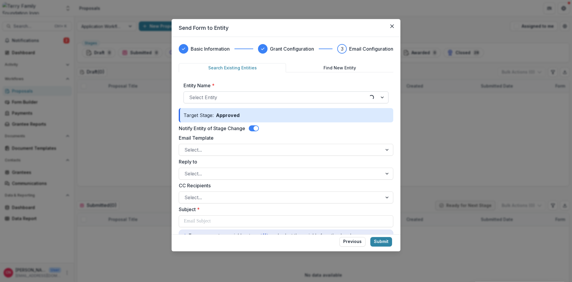
click at [239, 99] on div at bounding box center [276, 97] width 175 height 8
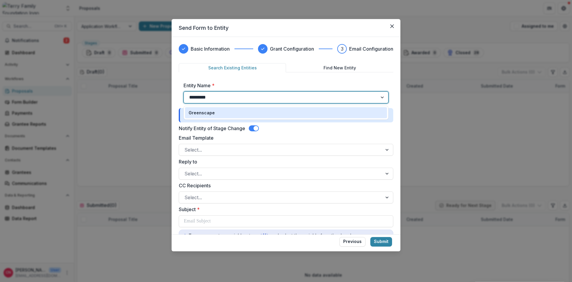
type input "**********"
drag, startPoint x: 214, startPoint y: 113, endPoint x: 312, endPoint y: 96, distance: 99.5
click at [215, 113] on div "Greenscape" at bounding box center [286, 113] width 195 height 6
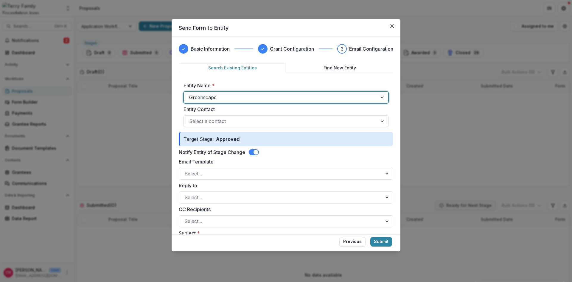
click at [382, 120] on div at bounding box center [383, 121] width 11 height 11
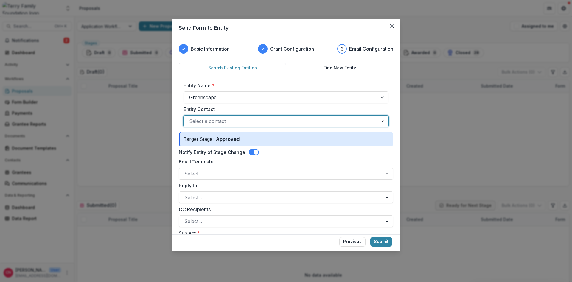
click at [302, 119] on div at bounding box center [280, 121] width 183 height 8
click at [265, 120] on div at bounding box center [280, 121] width 183 height 8
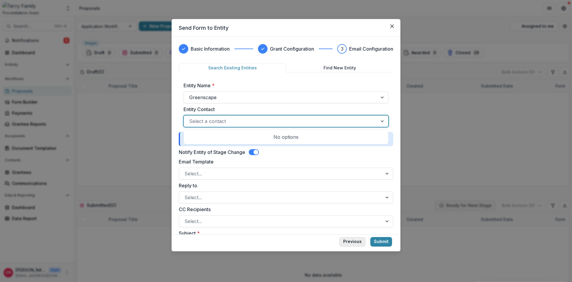
click at [355, 241] on button "Previous" at bounding box center [352, 242] width 26 height 10
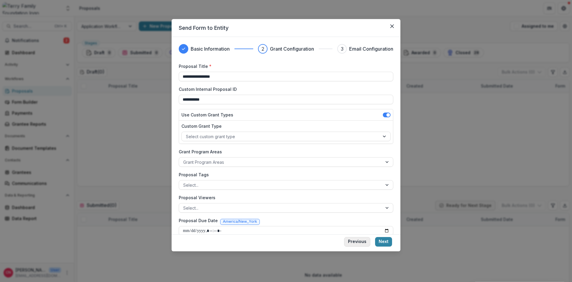
click at [356, 242] on button "Previous" at bounding box center [357, 242] width 26 height 10
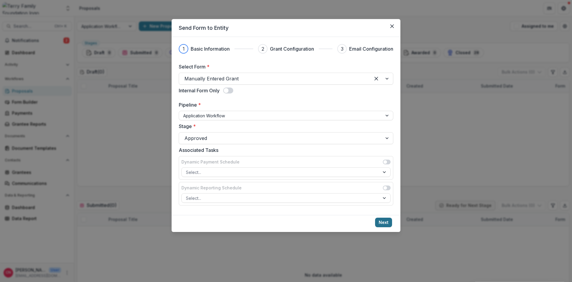
click at [387, 220] on button "Next" at bounding box center [383, 223] width 17 height 10
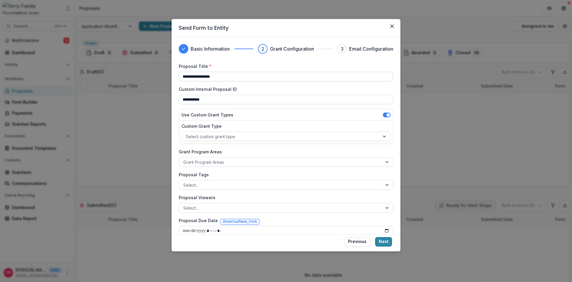
click at [228, 76] on input "**********" at bounding box center [286, 77] width 215 height 10
type input "**********"
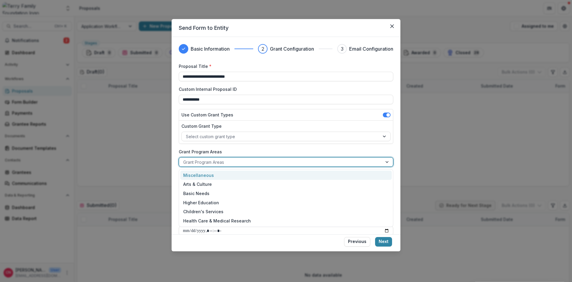
click at [269, 162] on div at bounding box center [280, 162] width 195 height 7
click at [209, 174] on div "Miscellaneous" at bounding box center [286, 175] width 212 height 9
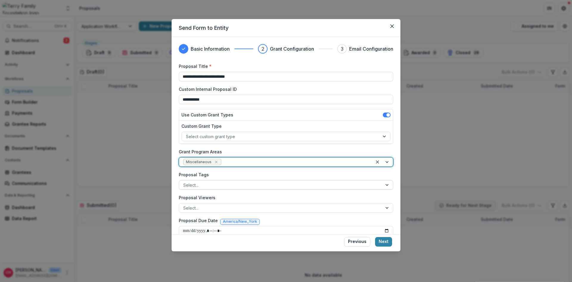
click at [278, 186] on div at bounding box center [280, 185] width 195 height 7
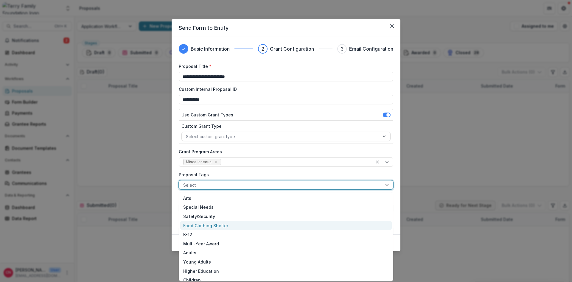
scroll to position [87, 0]
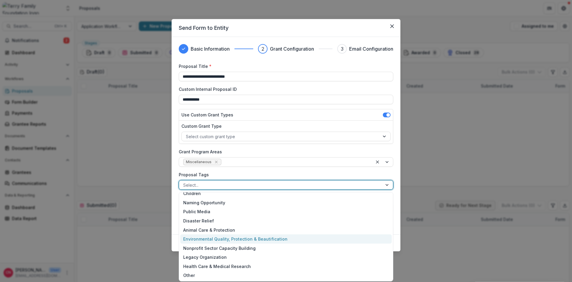
click at [237, 238] on div "Environmental Quality, Protection & Beautification" at bounding box center [286, 239] width 212 height 9
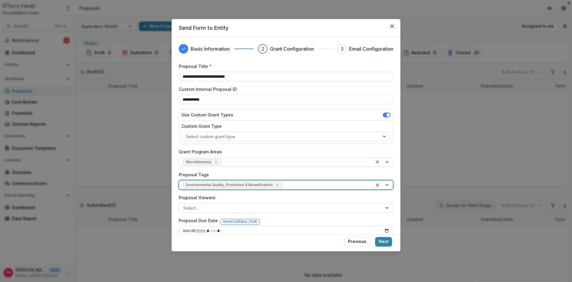
scroll to position [8, 0]
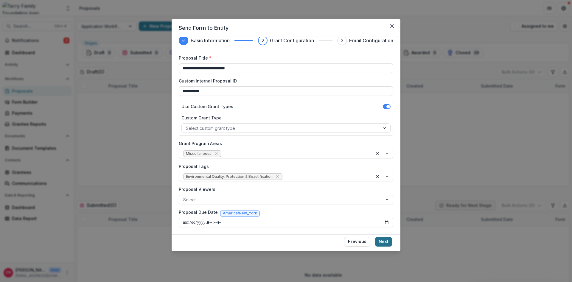
click at [385, 239] on button "Next" at bounding box center [383, 242] width 17 height 10
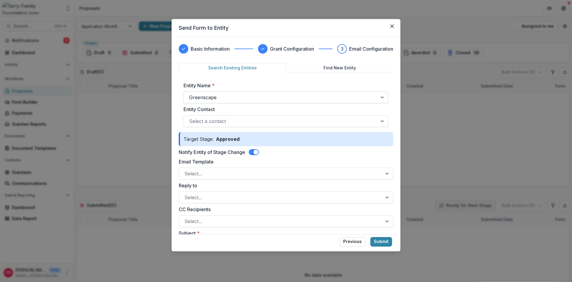
click at [220, 96] on div at bounding box center [280, 97] width 183 height 8
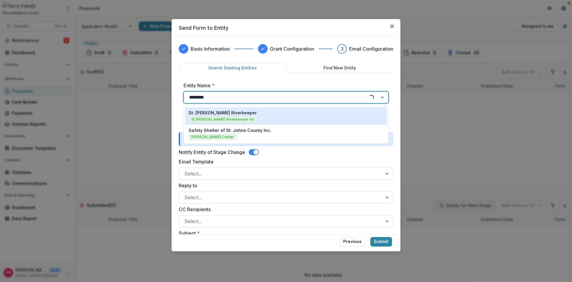
type input "*********"
click at [219, 113] on p "St. [PERSON_NAME] Riverkeeper" at bounding box center [223, 113] width 68 height 6
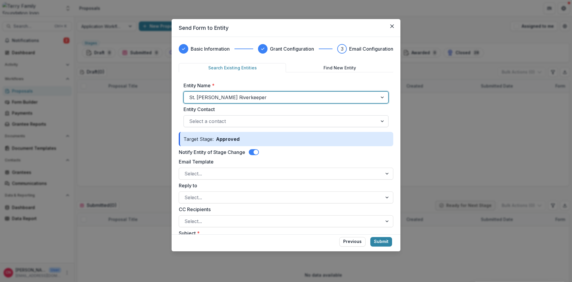
click at [381, 121] on div at bounding box center [383, 121] width 11 height 11
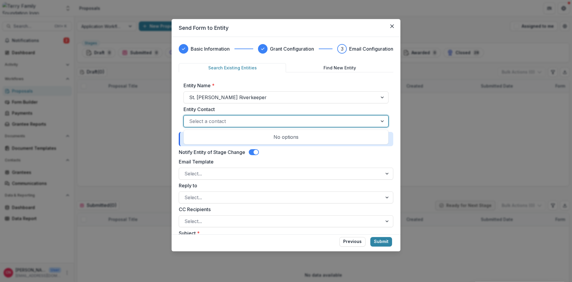
click at [383, 118] on div at bounding box center [383, 121] width 11 height 11
click at [277, 121] on div at bounding box center [280, 121] width 183 height 8
click at [350, 242] on button "Previous" at bounding box center [352, 242] width 26 height 10
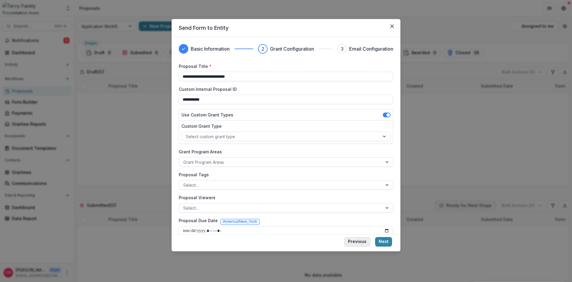
click at [356, 240] on button "Previous" at bounding box center [357, 242] width 26 height 10
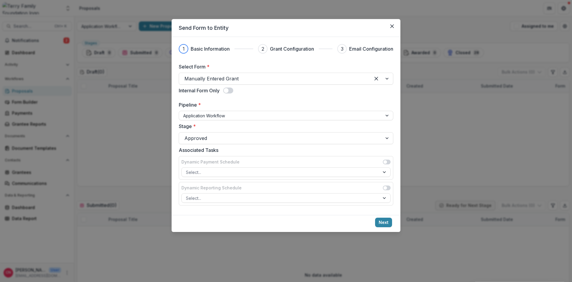
click at [391, 24] on button "Close" at bounding box center [392, 26] width 10 height 10
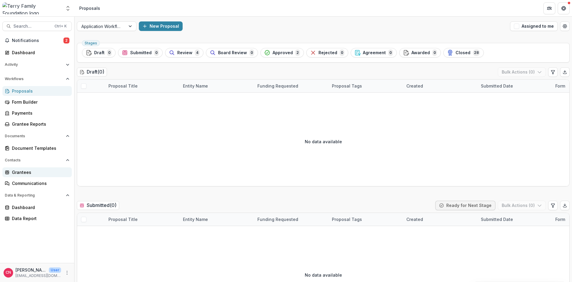
click at [32, 171] on div "Grantees" at bounding box center [39, 172] width 55 height 6
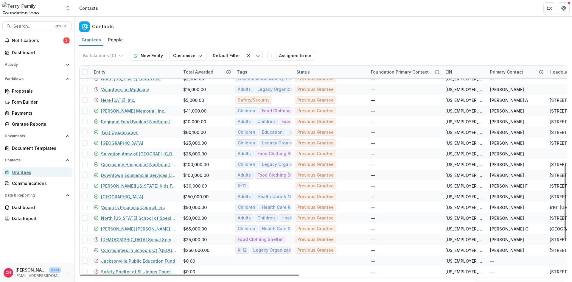
scroll to position [249, 0]
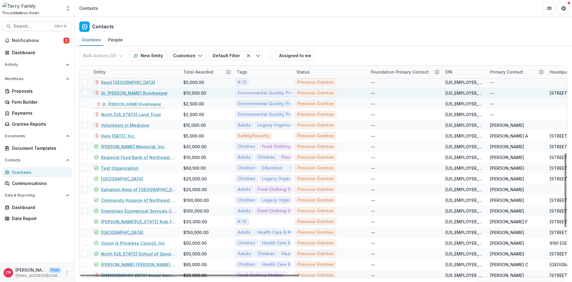
click at [124, 92] on link "St. [PERSON_NAME] Riverkeeper" at bounding box center [134, 93] width 67 height 6
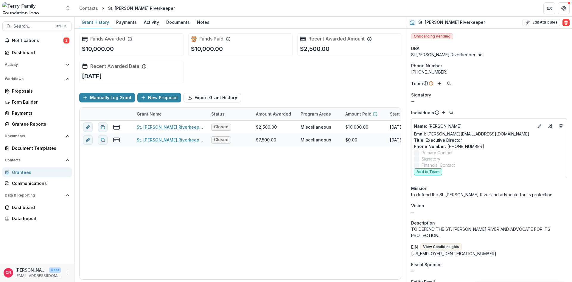
click at [427, 170] on button "Add to Team" at bounding box center [428, 171] width 28 height 7
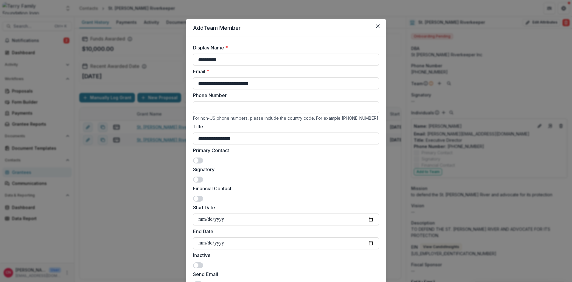
click at [198, 157] on div "Primary Contact" at bounding box center [286, 155] width 186 height 17
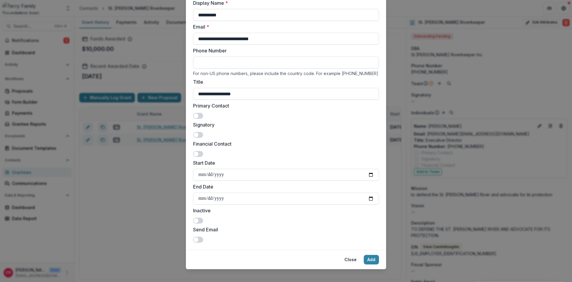
scroll to position [51, 0]
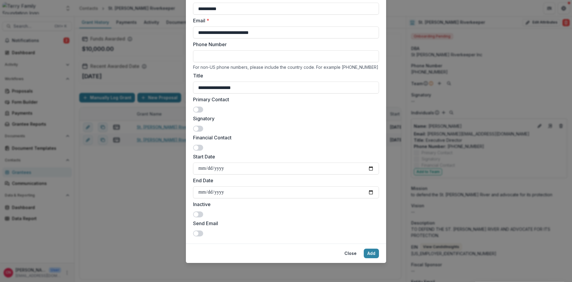
click at [197, 108] on span at bounding box center [196, 109] width 5 height 5
drag, startPoint x: 198, startPoint y: 234, endPoint x: 224, endPoint y: 219, distance: 29.8
click at [199, 232] on span at bounding box center [198, 234] width 10 height 6
drag, startPoint x: 194, startPoint y: 232, endPoint x: 210, endPoint y: 230, distance: 15.7
click at [196, 232] on span at bounding box center [196, 233] width 5 height 5
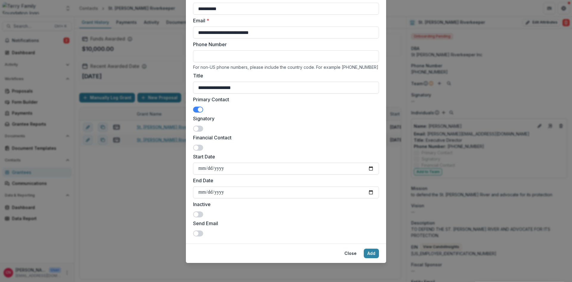
drag, startPoint x: 198, startPoint y: 232, endPoint x: 235, endPoint y: 180, distance: 63.8
click at [201, 226] on div "Send Email" at bounding box center [286, 228] width 186 height 17
click at [196, 127] on span at bounding box center [196, 128] width 5 height 5
click at [199, 107] on span at bounding box center [198, 110] width 10 height 6
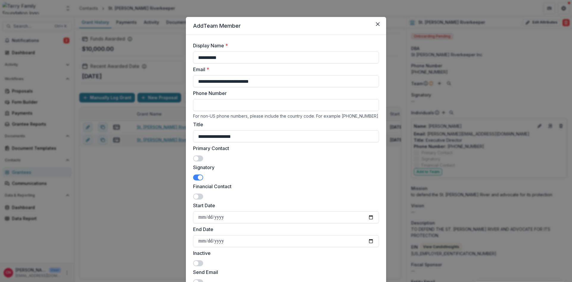
scroll to position [0, 0]
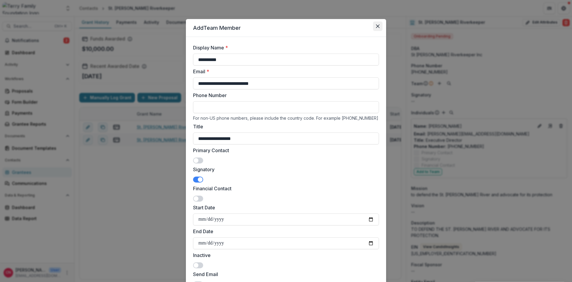
click at [376, 24] on icon "Close" at bounding box center [378, 26] width 4 height 4
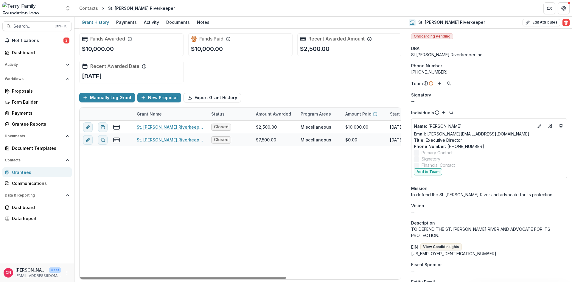
click at [13, 172] on div "Grantees" at bounding box center [39, 172] width 55 height 6
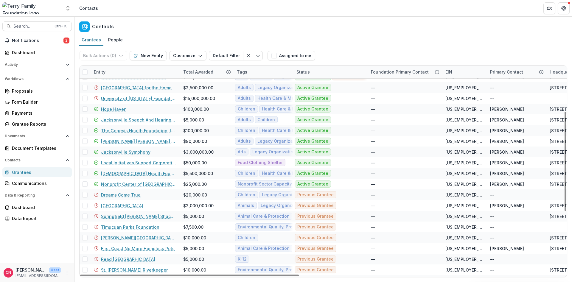
scroll to position [179, 0]
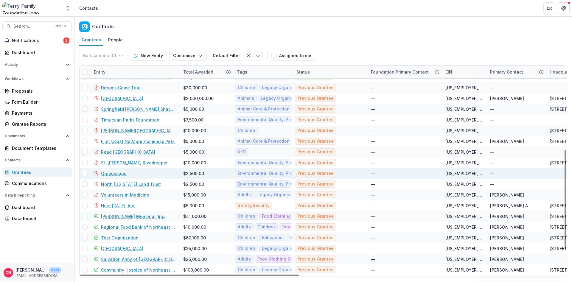
click at [114, 173] on link "Greenscape" at bounding box center [114, 173] width 26 height 6
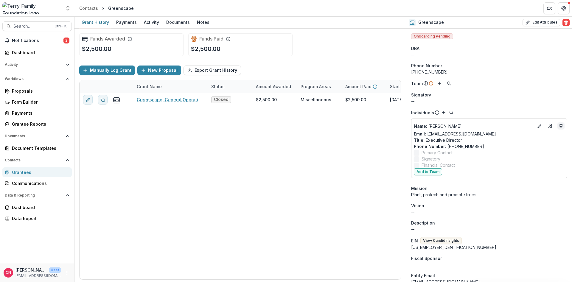
click at [561, 124] on icon "Deletes" at bounding box center [561, 124] width 1 height 1
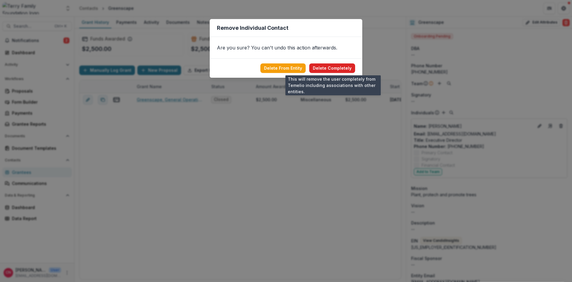
click at [326, 68] on button "Delete Completely" at bounding box center [332, 68] width 46 height 10
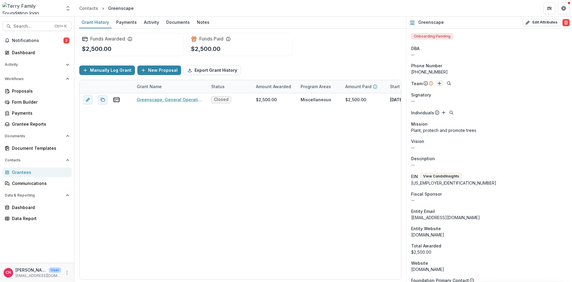
click at [438, 82] on icon "Add" at bounding box center [439, 83] width 5 height 5
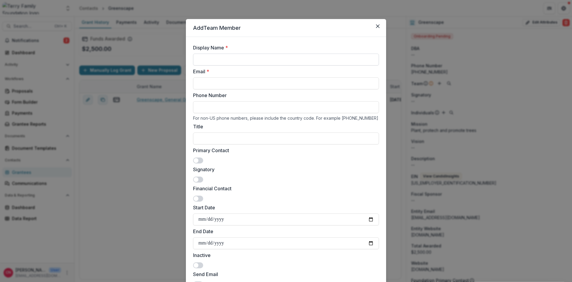
click at [221, 59] on input "Display Name *" at bounding box center [286, 60] width 186 height 12
type input "**********"
click at [241, 81] on input "Email *" at bounding box center [286, 83] width 186 height 12
drag, startPoint x: 217, startPoint y: 139, endPoint x: 203, endPoint y: 126, distance: 18.8
click at [217, 139] on input "Title" at bounding box center [286, 139] width 186 height 12
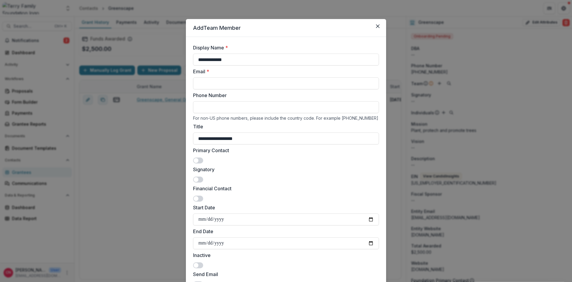
type input "**********"
click at [197, 160] on span at bounding box center [196, 160] width 5 height 5
click at [236, 78] on input "Email *" at bounding box center [286, 83] width 186 height 12
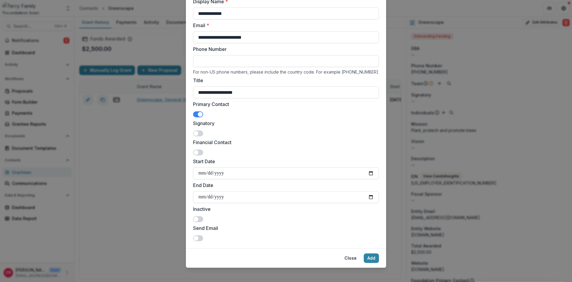
scroll to position [51, 0]
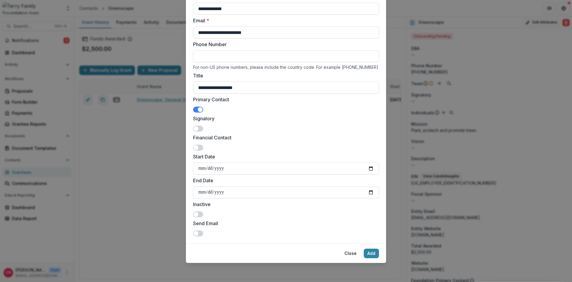
type input "**********"
click at [199, 230] on div "Send Email" at bounding box center [286, 228] width 186 height 17
click at [197, 232] on span at bounding box center [196, 233] width 5 height 5
click at [350, 254] on button "Close" at bounding box center [350, 254] width 19 height 10
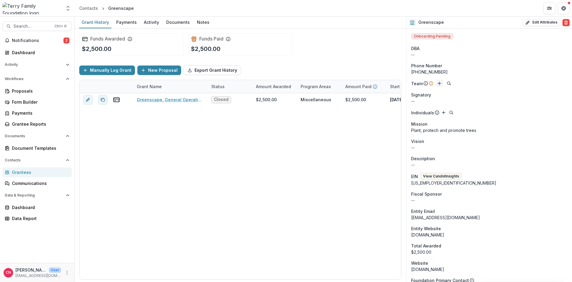
click at [440, 83] on icon "Add" at bounding box center [439, 83] width 5 height 5
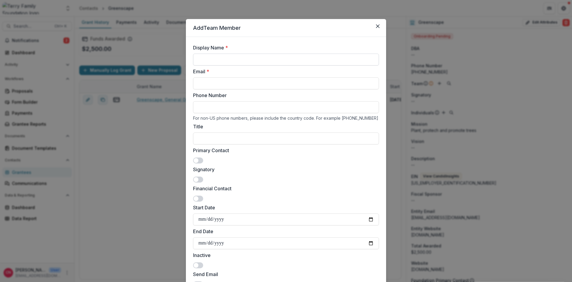
click at [225, 59] on input "Display Name *" at bounding box center [286, 60] width 186 height 12
type input "*"
click at [380, 24] on button "Close" at bounding box center [378, 26] width 10 height 10
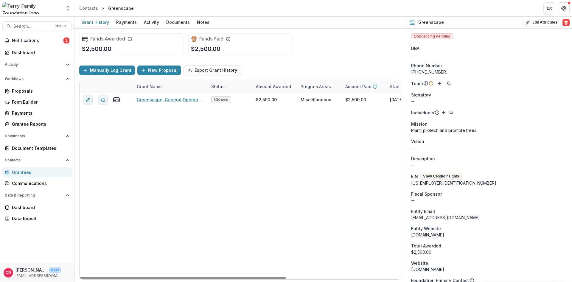
click at [22, 171] on div "Grantees" at bounding box center [39, 172] width 55 height 6
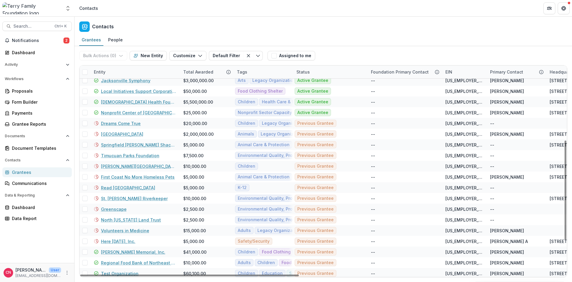
scroll to position [215, 0]
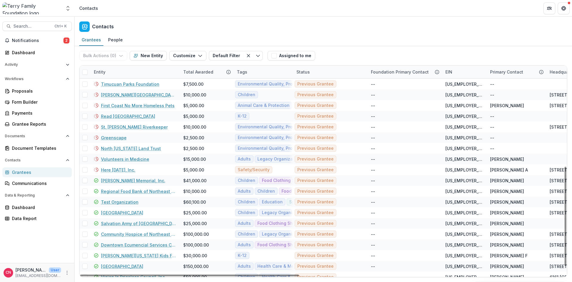
click at [148, 70] on div "Entity" at bounding box center [134, 72] width 89 height 13
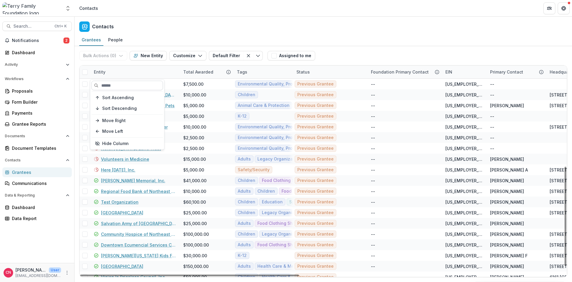
click at [149, 86] on input at bounding box center [128, 86] width 72 height 10
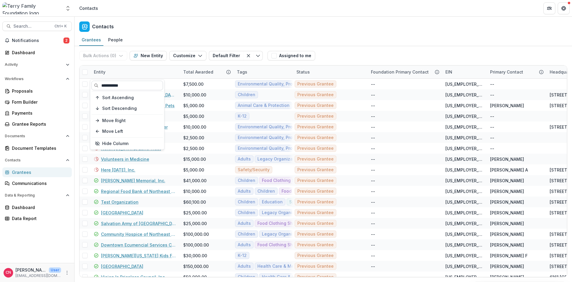
type input "**********"
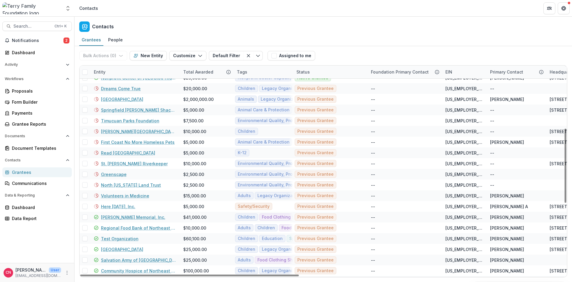
scroll to position [179, 0]
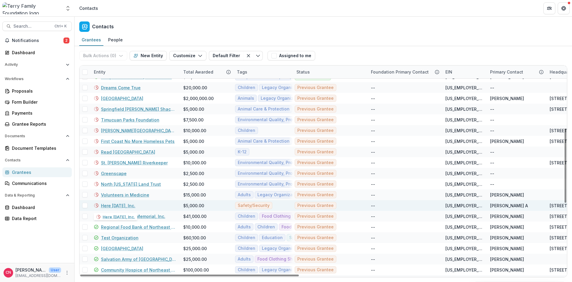
click at [114, 203] on link "Here [DATE], Inc." at bounding box center [118, 206] width 34 height 6
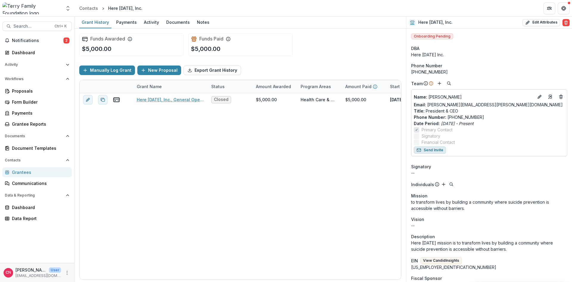
click at [426, 150] on button "Send Invite" at bounding box center [430, 150] width 32 height 7
click at [24, 172] on div "Grantees" at bounding box center [39, 172] width 55 height 6
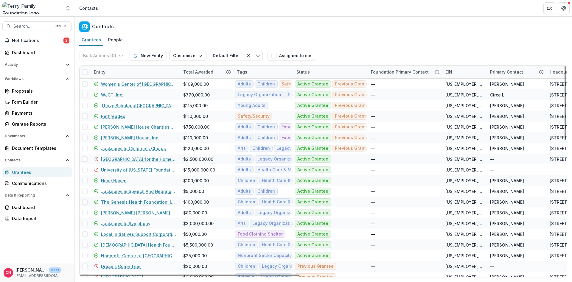
click at [154, 66] on div "Entity" at bounding box center [134, 72] width 89 height 13
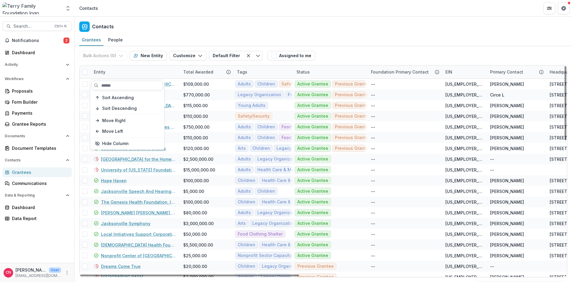
click at [152, 85] on input at bounding box center [128, 86] width 72 height 10
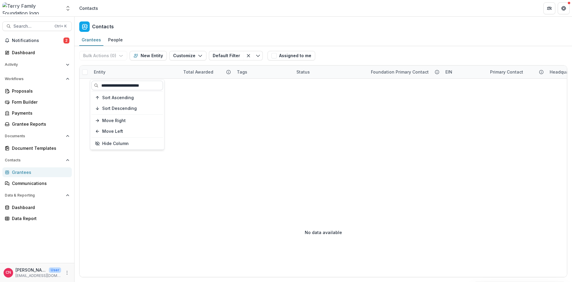
type input "**********"
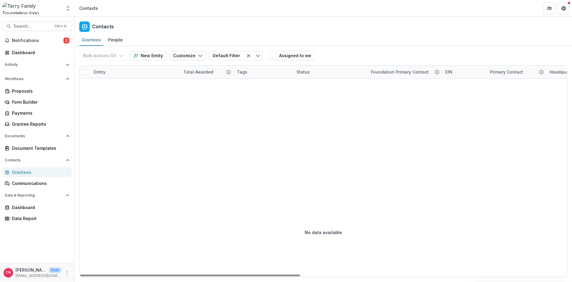
click at [148, 70] on div "Entity" at bounding box center [134, 72] width 89 height 13
click at [144, 87] on input "**********" at bounding box center [128, 86] width 72 height 10
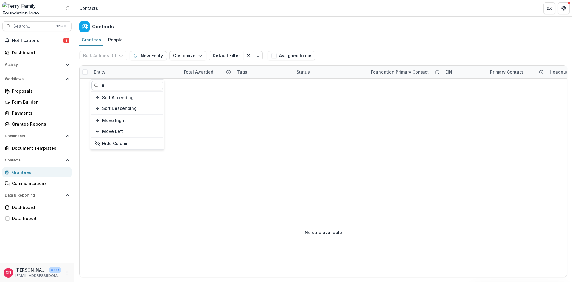
type input "*"
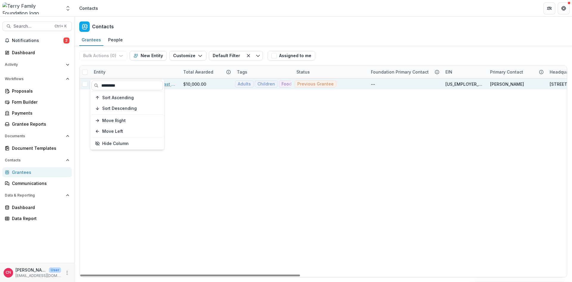
type input "********"
click at [173, 84] on link "Regional Food Bank of Northeast [US_STATE], Inc." at bounding box center [138, 84] width 75 height 6
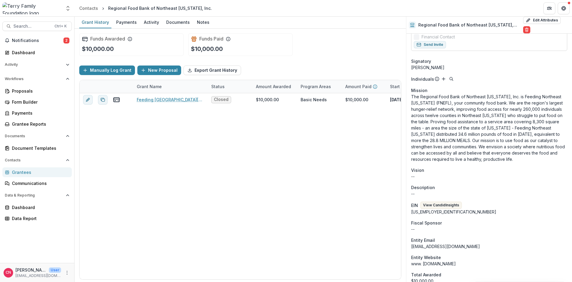
scroll to position [179, 0]
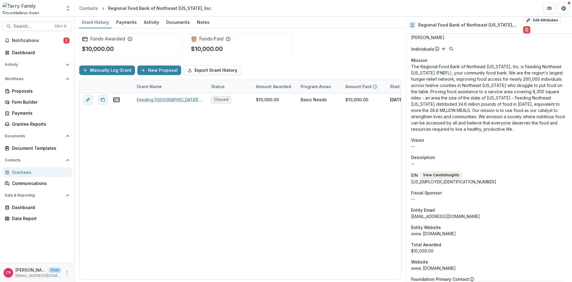
click at [443, 172] on button "View Candid Insights" at bounding box center [441, 175] width 41 height 7
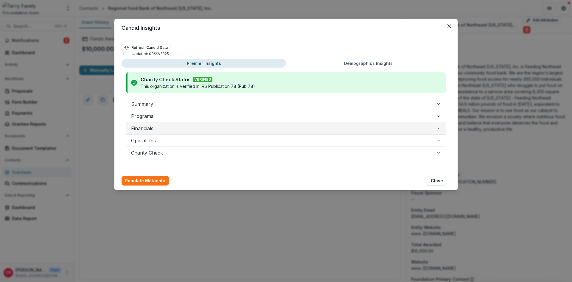
click at [146, 128] on span "Financials" at bounding box center [283, 128] width 305 height 7
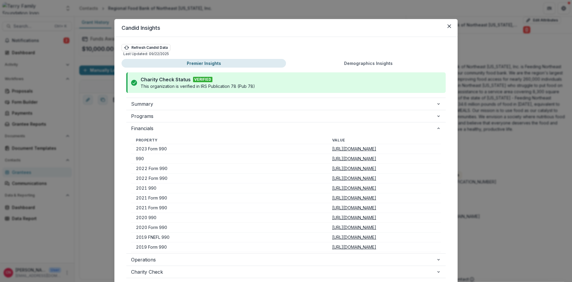
click at [332, 147] on u "[URL][DOMAIN_NAME]" at bounding box center [354, 148] width 44 height 5
click at [449, 24] on button "Close" at bounding box center [450, 26] width 10 height 10
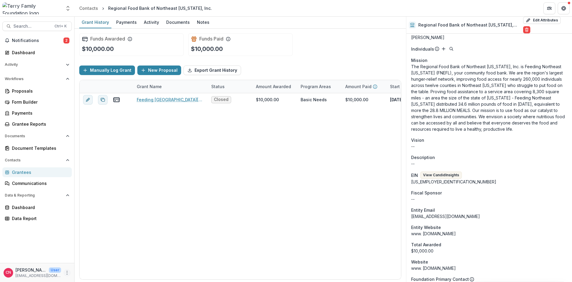
click at [67, 271] on circle "More" at bounding box center [67, 271] width 0 height 0
click at [87, 274] on button "Logout" at bounding box center [107, 270] width 64 height 10
